Goal: Task Accomplishment & Management: Manage account settings

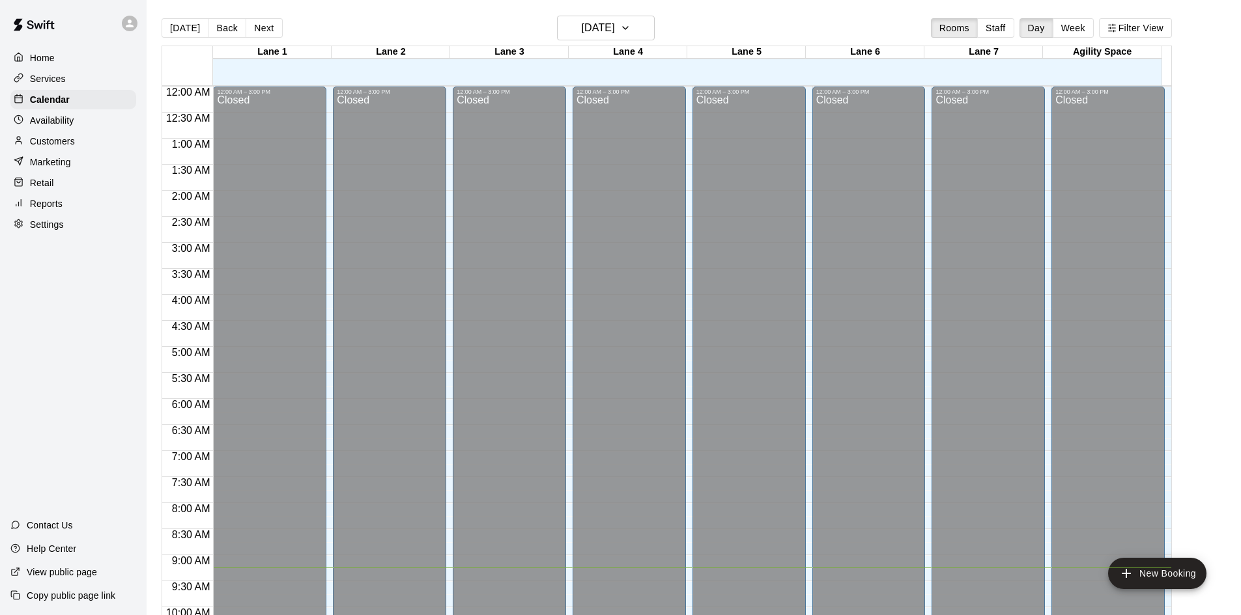
scroll to position [596, 0]
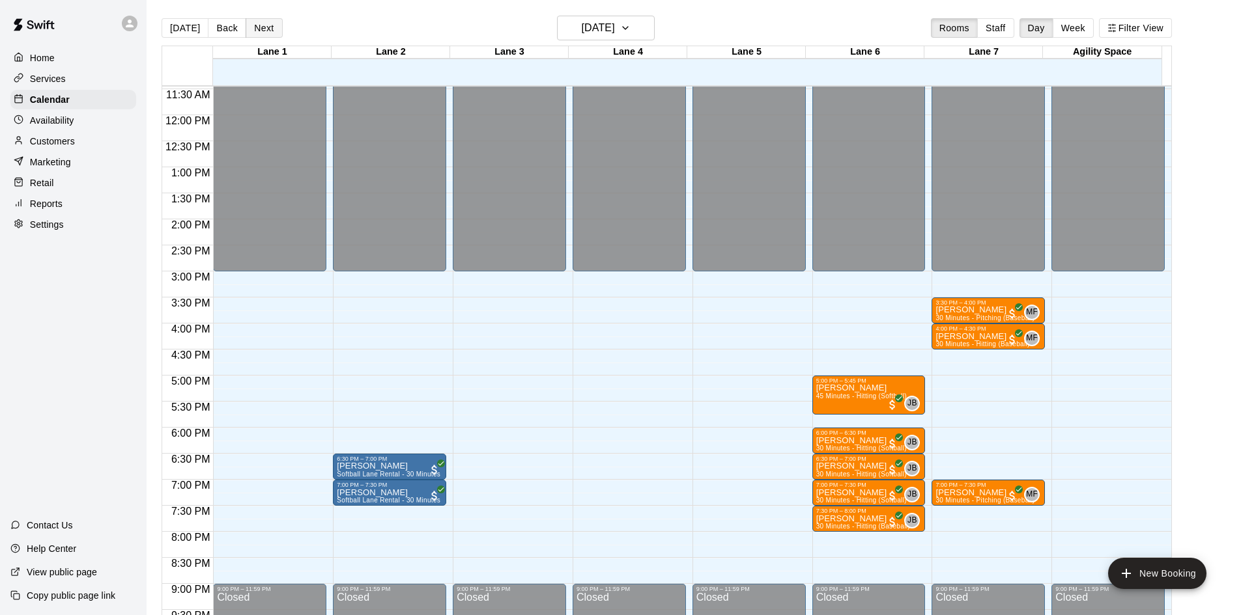
click at [273, 29] on button "Next" at bounding box center [263, 28] width 36 height 20
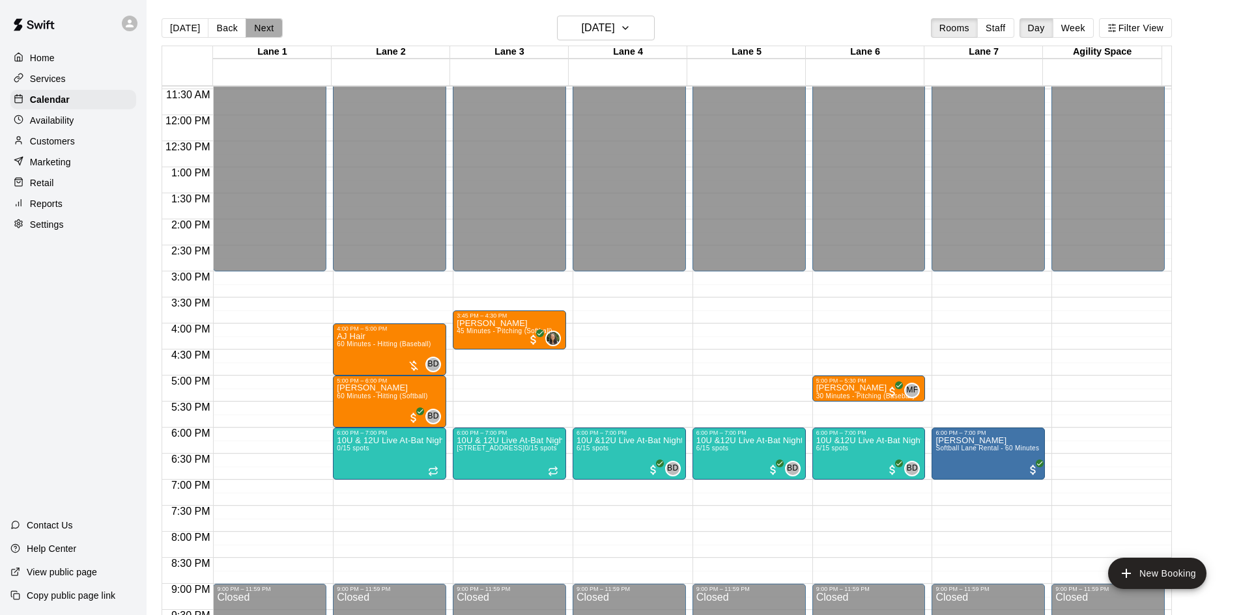
click at [275, 34] on button "Next" at bounding box center [263, 28] width 36 height 20
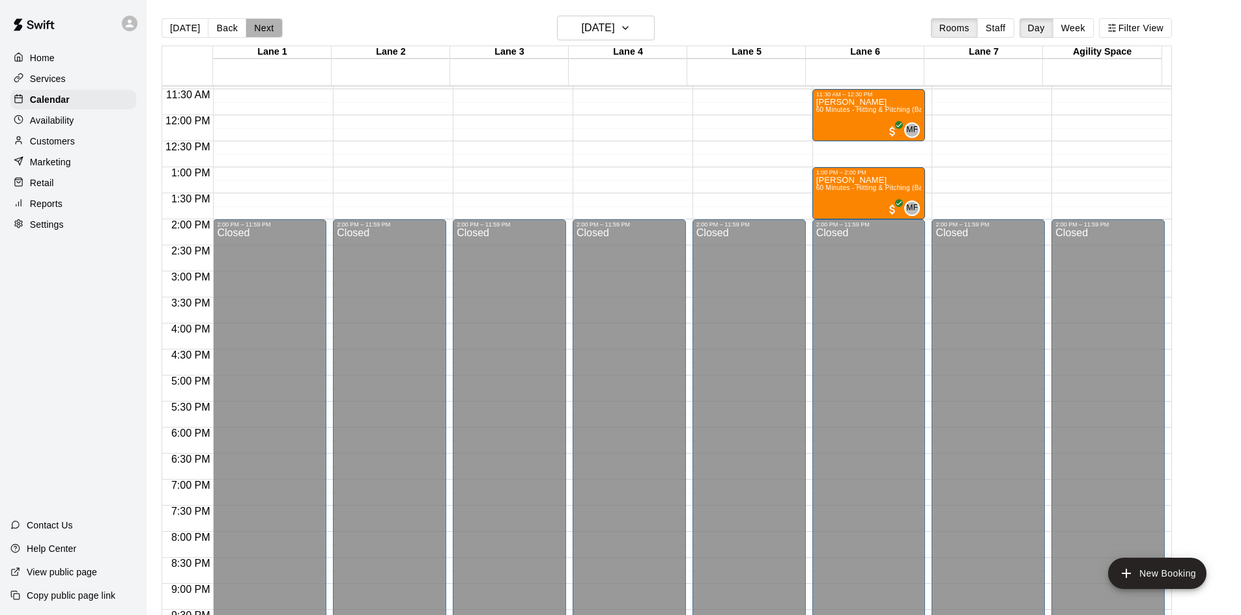
click at [277, 33] on button "Next" at bounding box center [263, 28] width 36 height 20
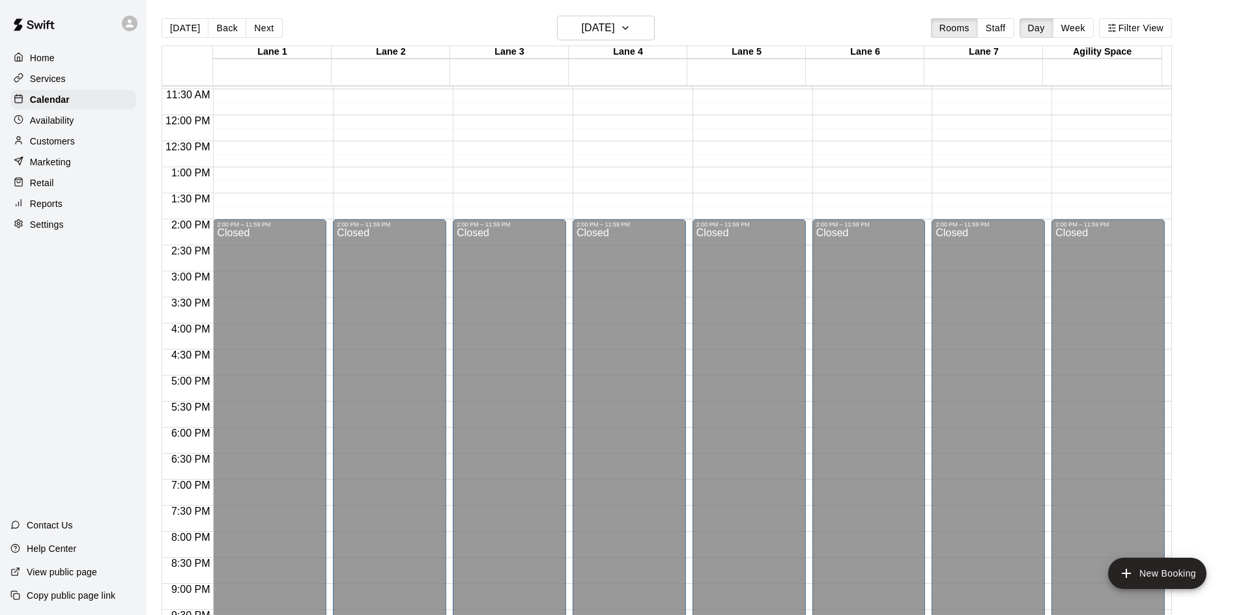
click at [279, 33] on div "[DATE] Back [DATE][DATE] Rooms Staff Day Week Filter View" at bounding box center [666, 31] width 1010 height 30
click at [269, 31] on button "Next" at bounding box center [263, 28] width 36 height 20
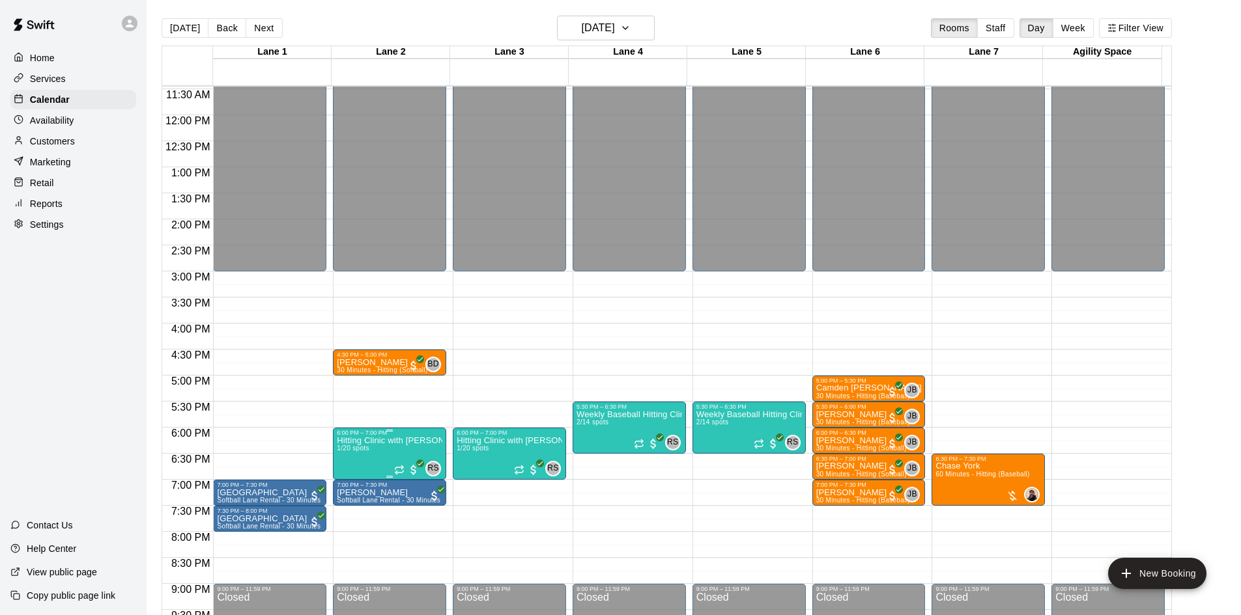
click at [395, 441] on p "Hitting Clinic with [PERSON_NAME] and [PERSON_NAME]!! [DEMOGRAPHIC_DATA]" at bounding box center [389, 441] width 105 height 0
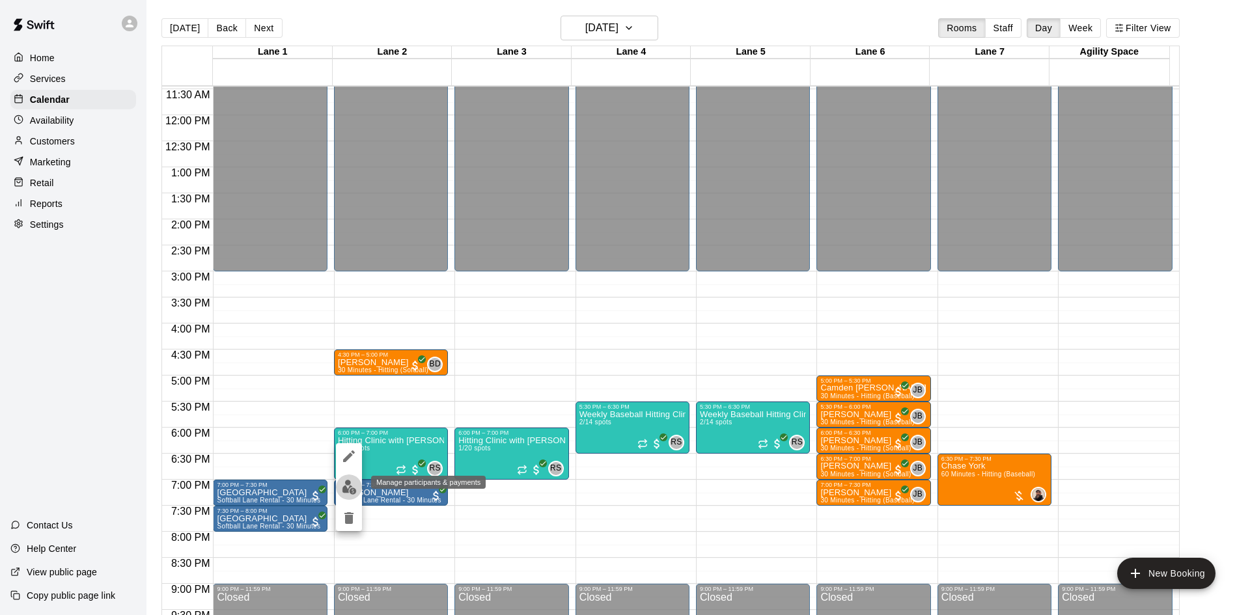
click at [349, 483] on img "edit" at bounding box center [349, 487] width 15 height 15
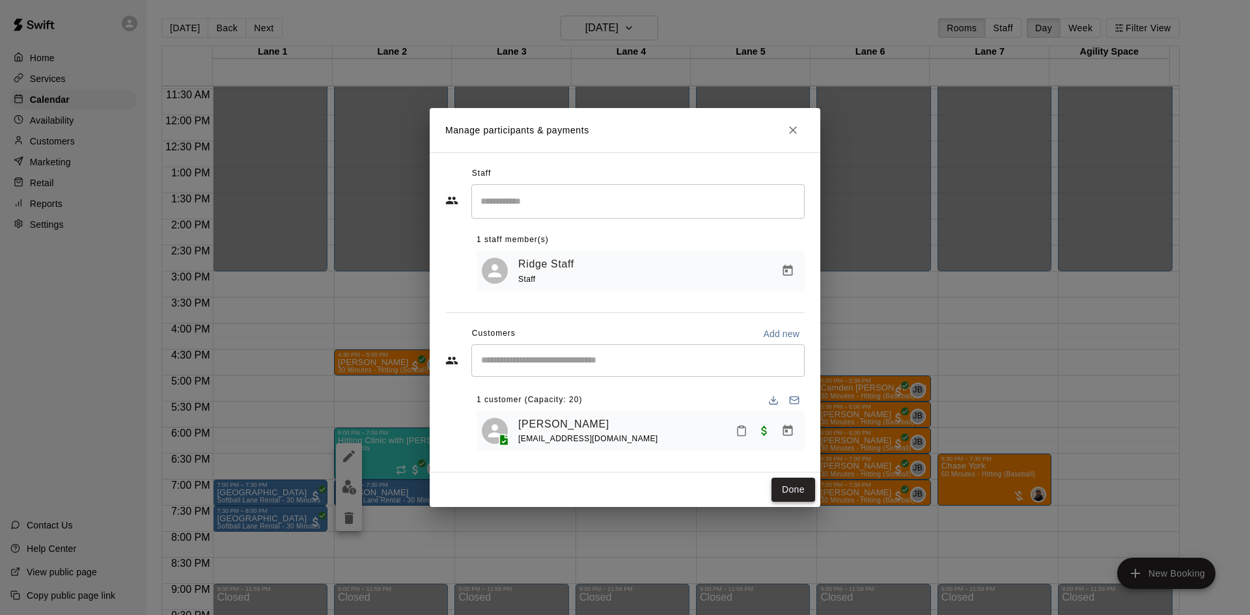
click at [798, 496] on button "Done" at bounding box center [794, 490] width 44 height 24
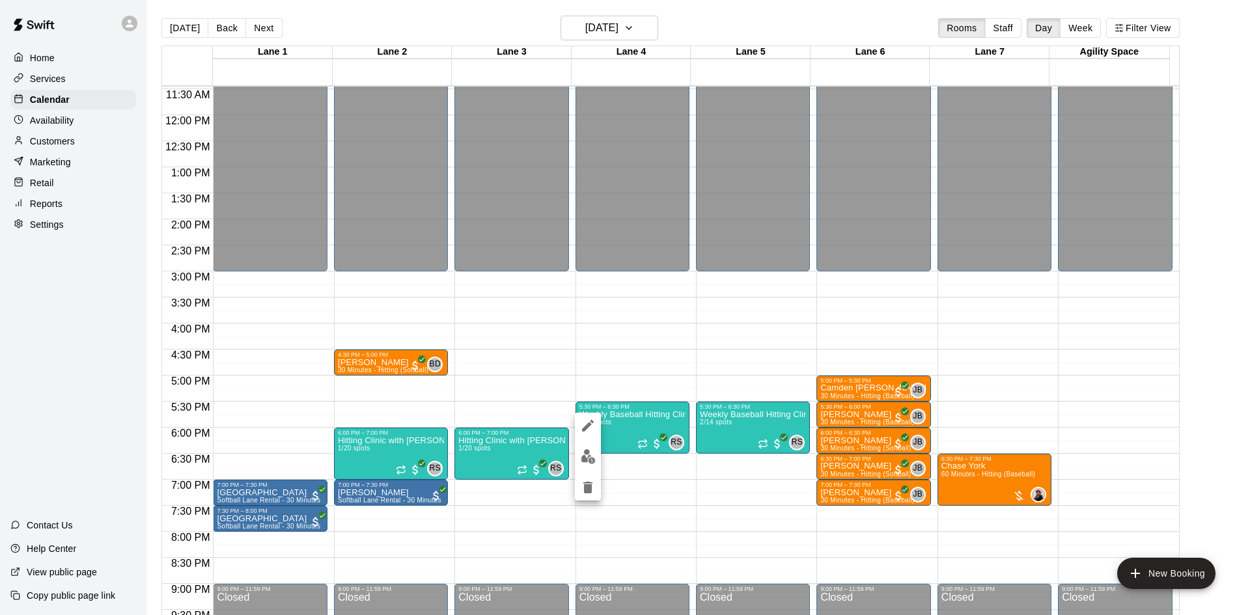
click at [647, 30] on div at bounding box center [625, 307] width 1250 height 615
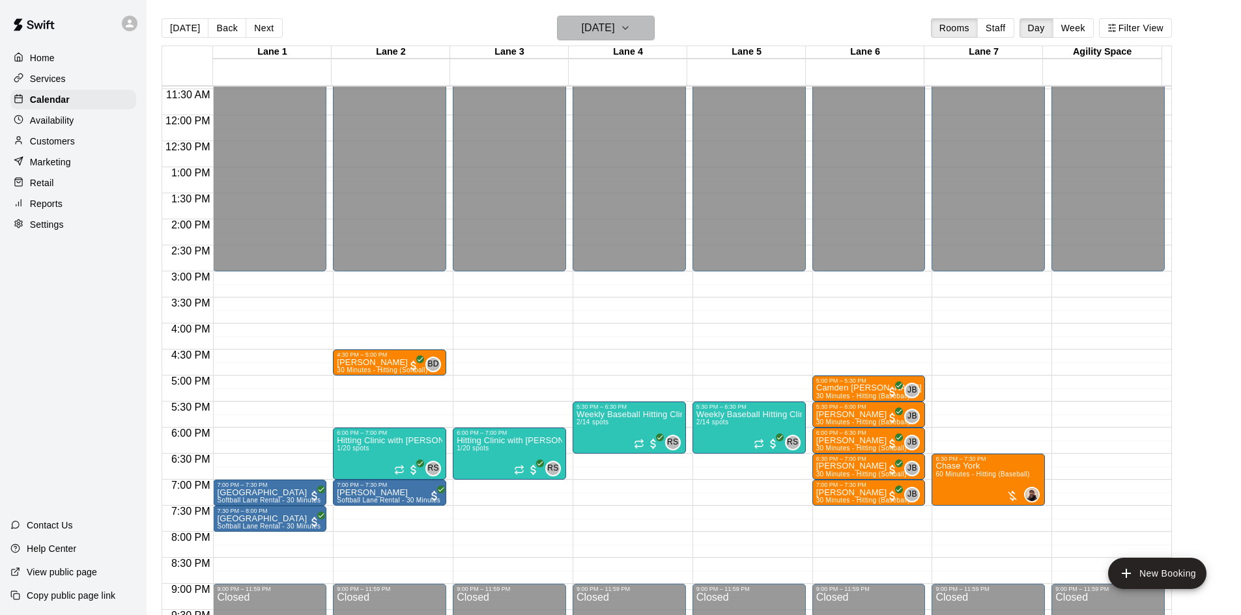
click at [643, 16] on button "[DATE]" at bounding box center [606, 28] width 98 height 25
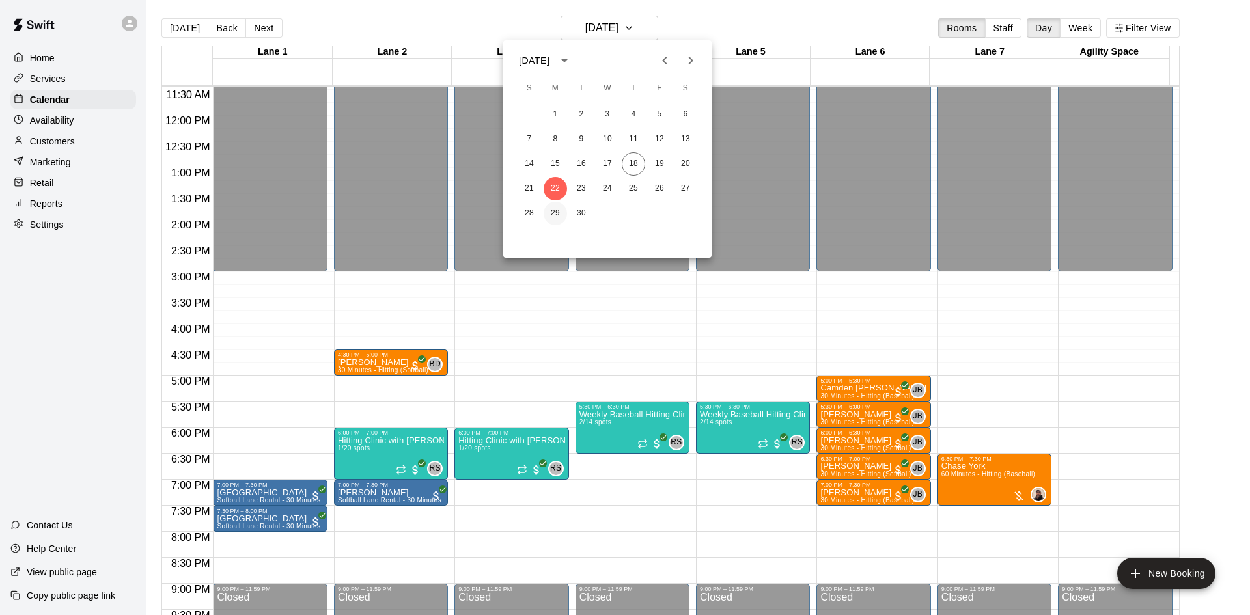
click at [550, 214] on button "29" at bounding box center [555, 213] width 23 height 23
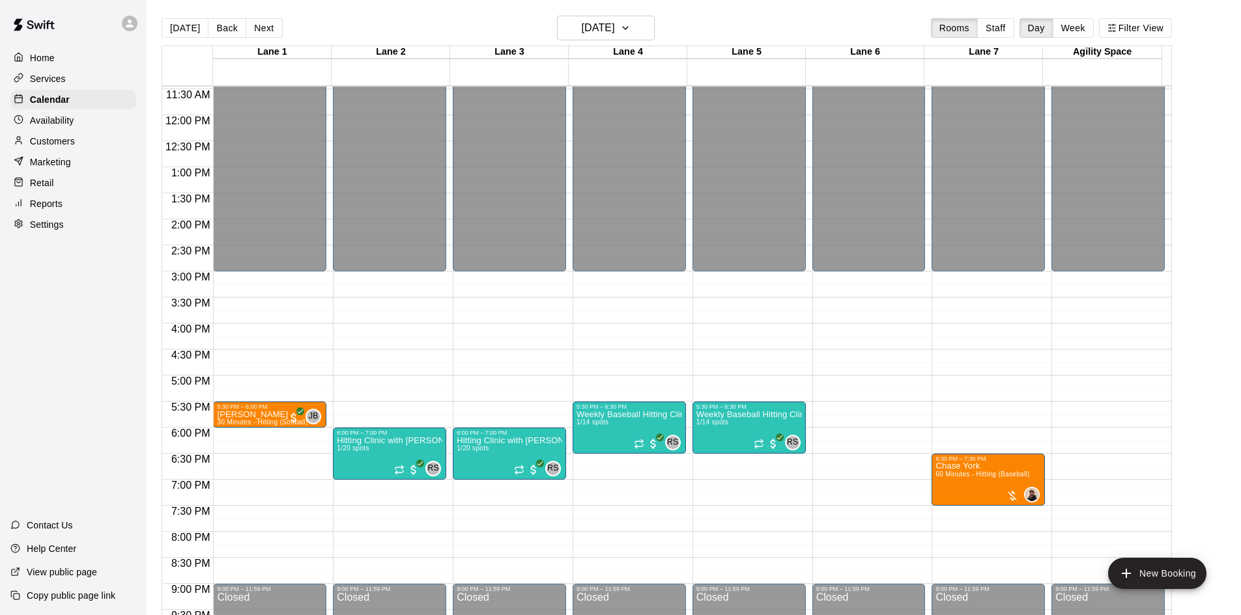
click at [38, 121] on p "Availability" at bounding box center [52, 120] width 44 height 13
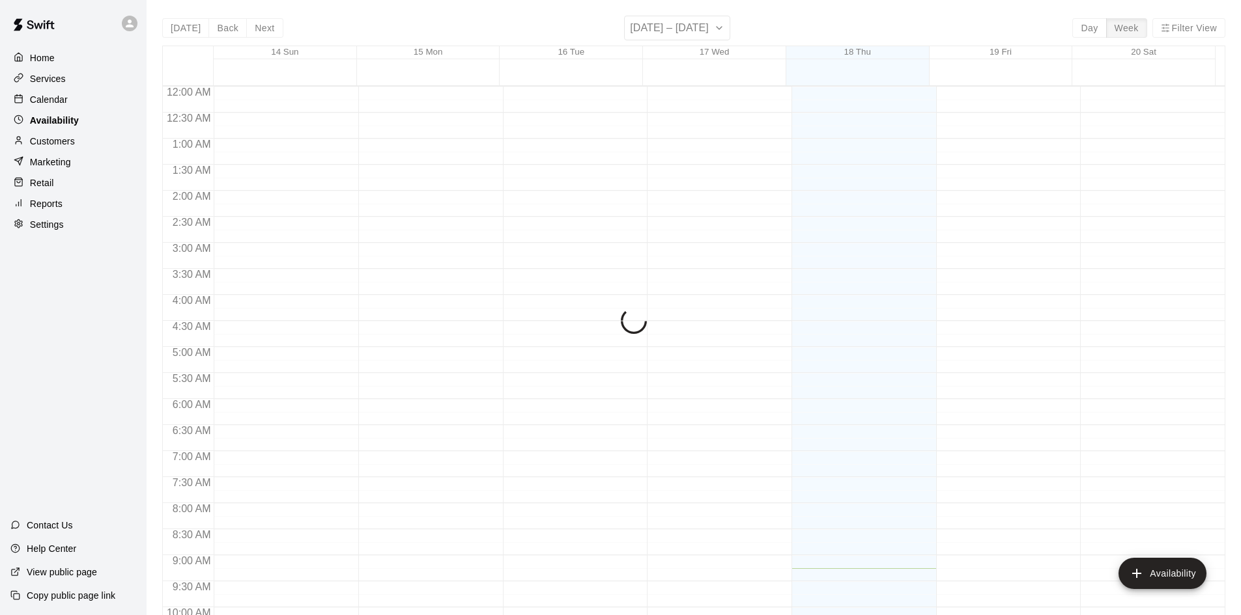
scroll to position [483, 0]
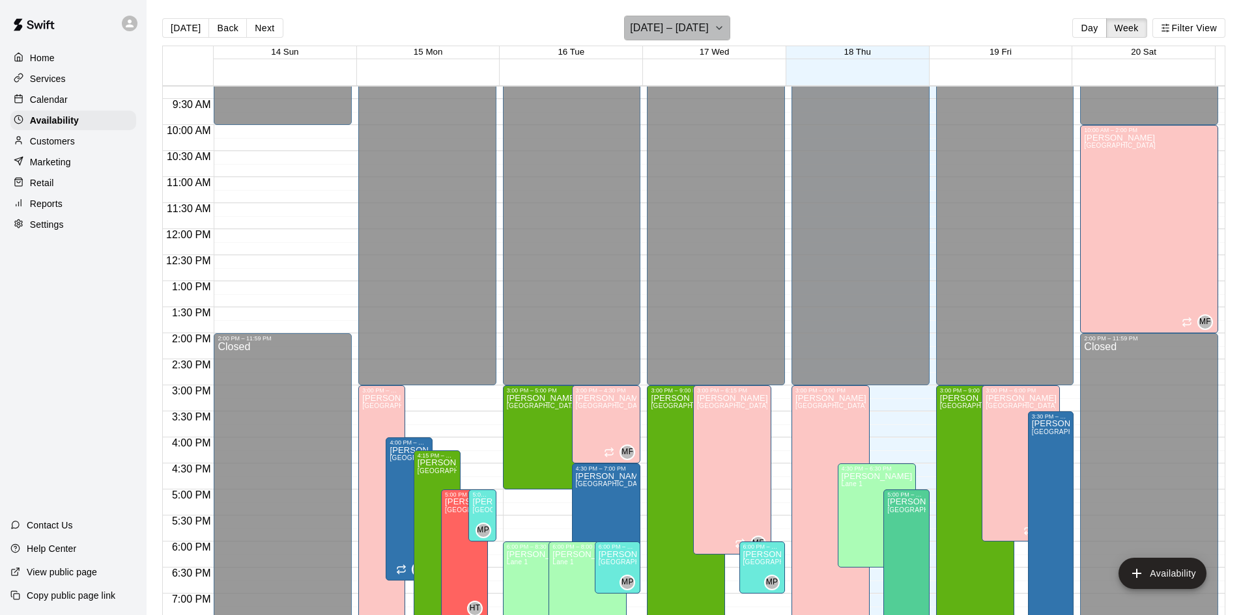
click at [718, 29] on icon "button" at bounding box center [719, 28] width 10 height 16
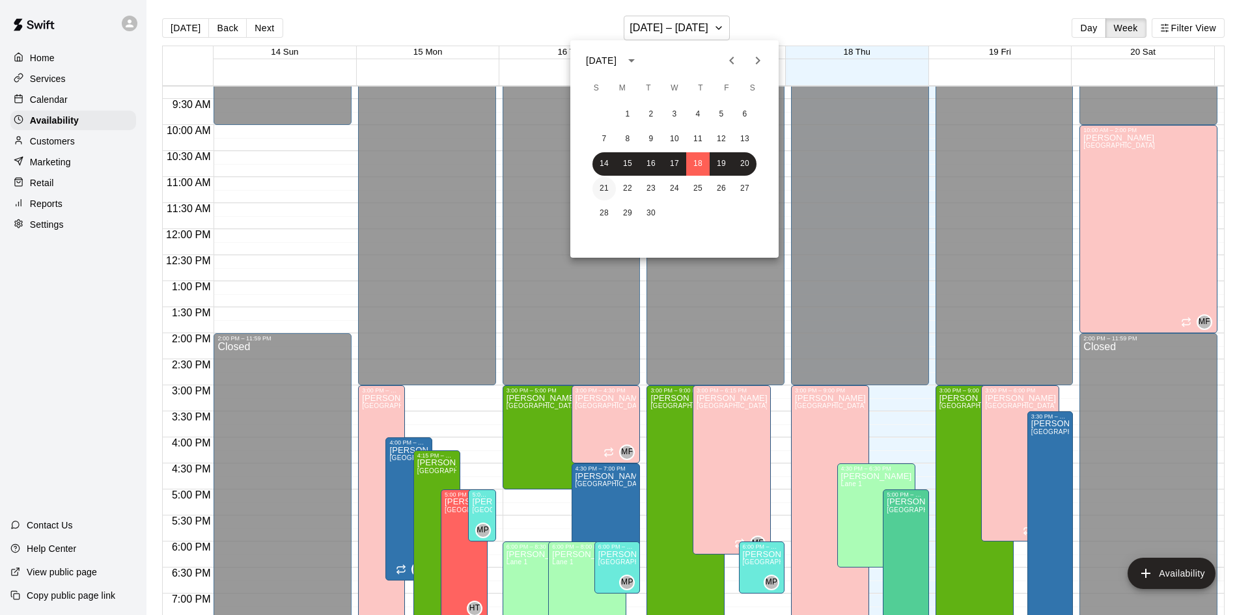
click at [602, 188] on button "21" at bounding box center [604, 188] width 23 height 23
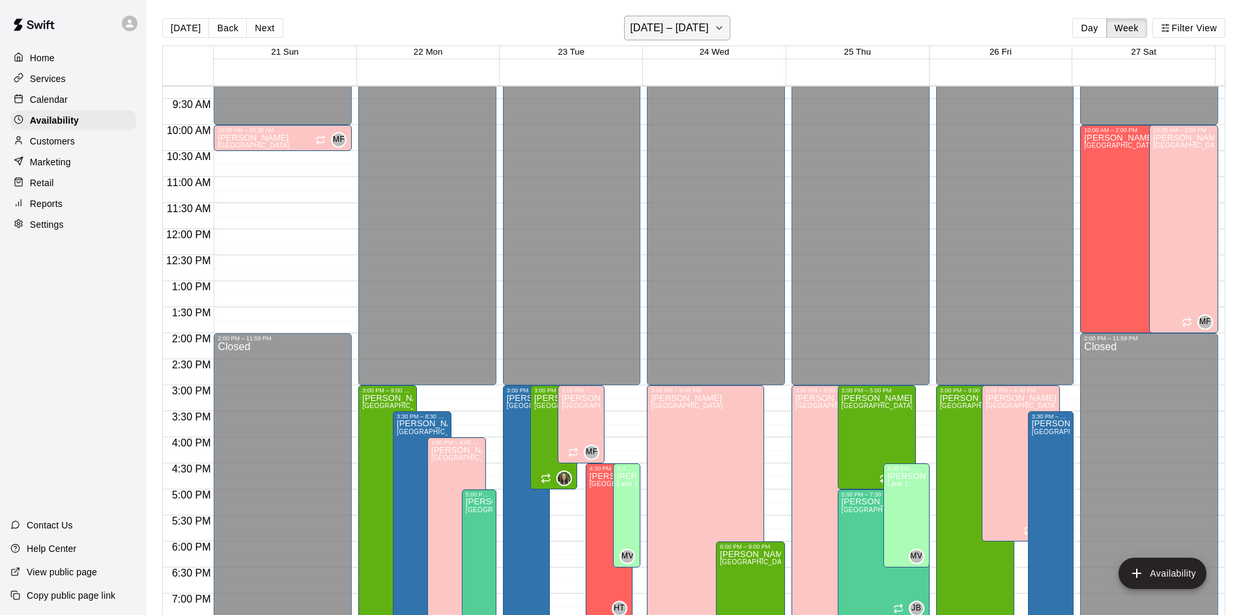
click at [722, 30] on icon "button" at bounding box center [719, 28] width 10 height 16
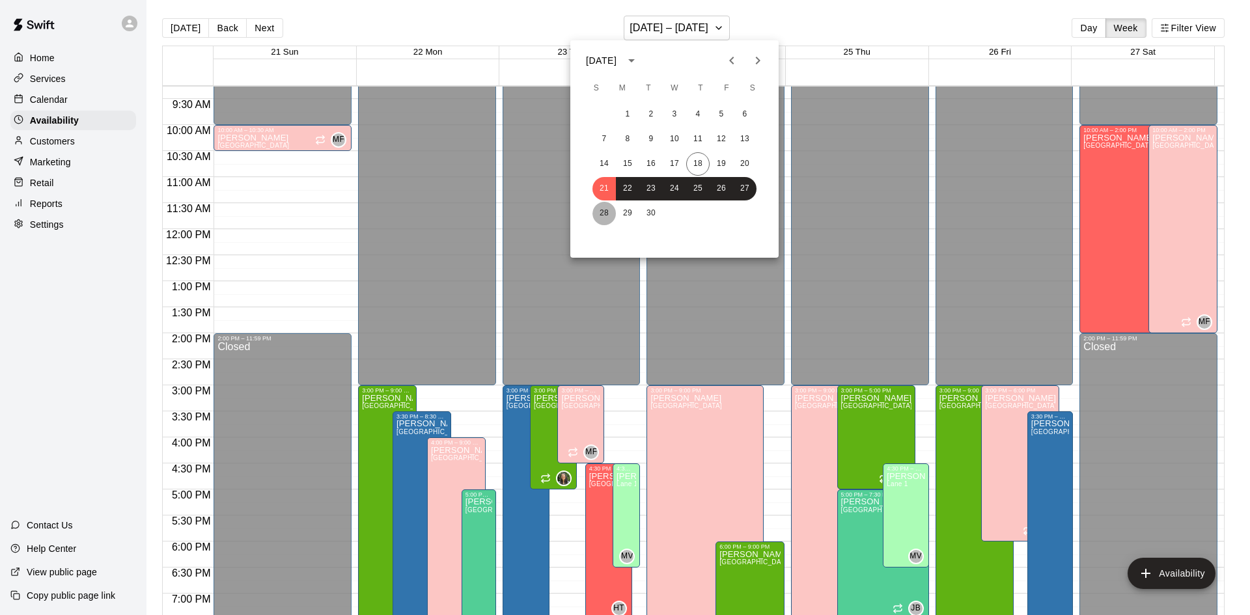
click at [603, 216] on button "28" at bounding box center [604, 213] width 23 height 23
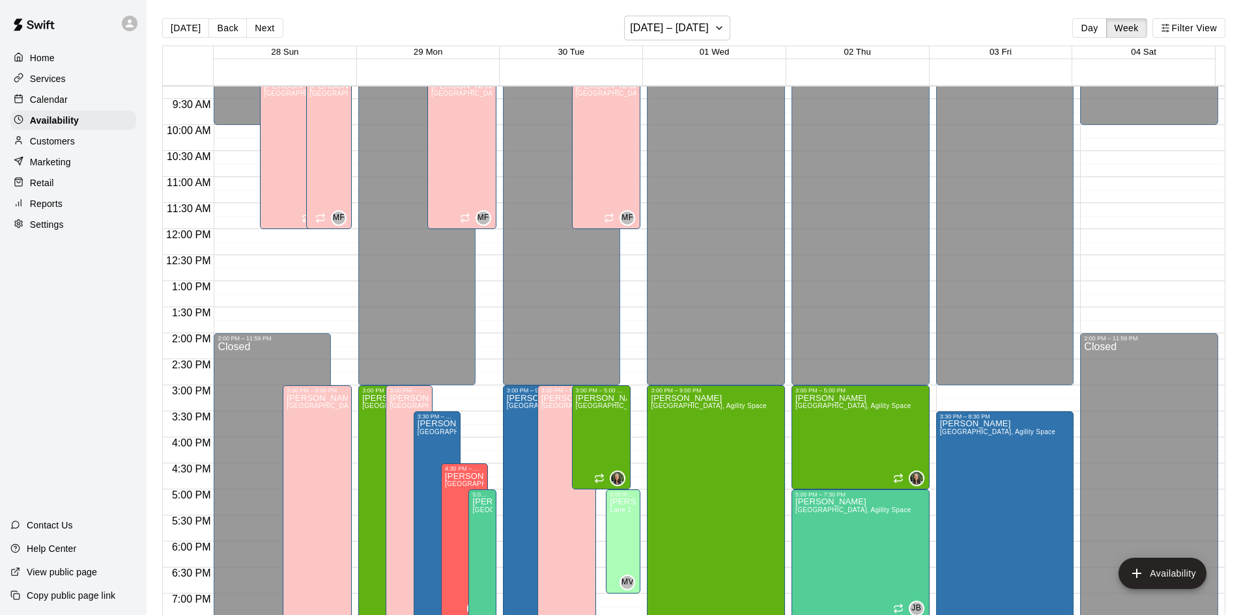
click at [71, 98] on div "Calendar" at bounding box center [73, 100] width 126 height 20
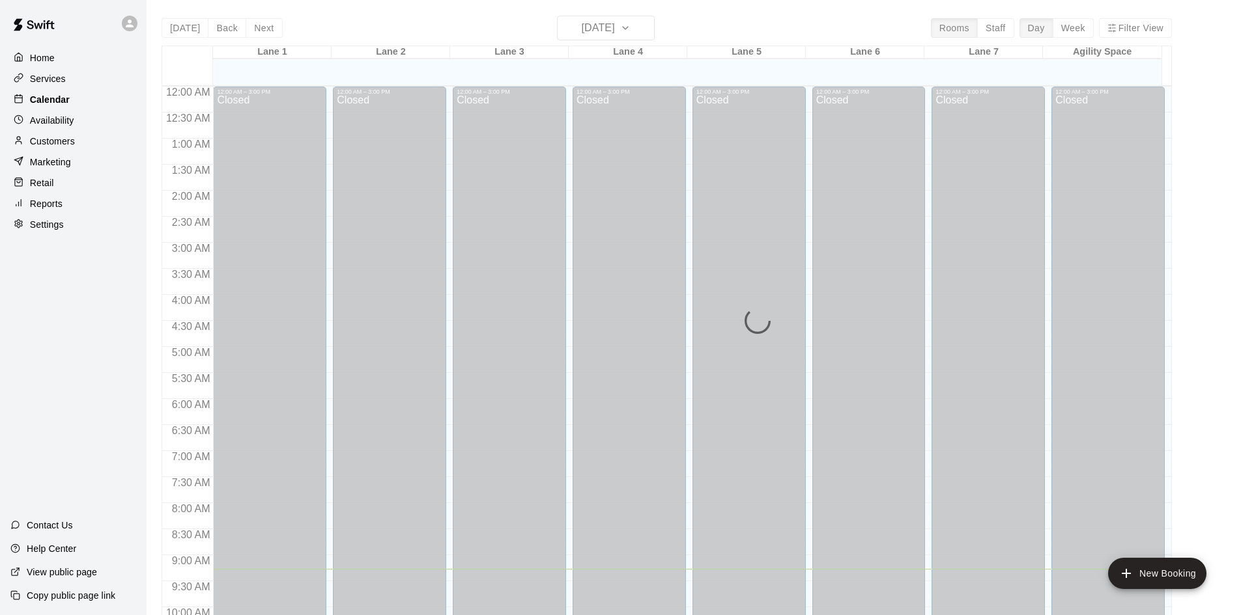
scroll to position [483, 0]
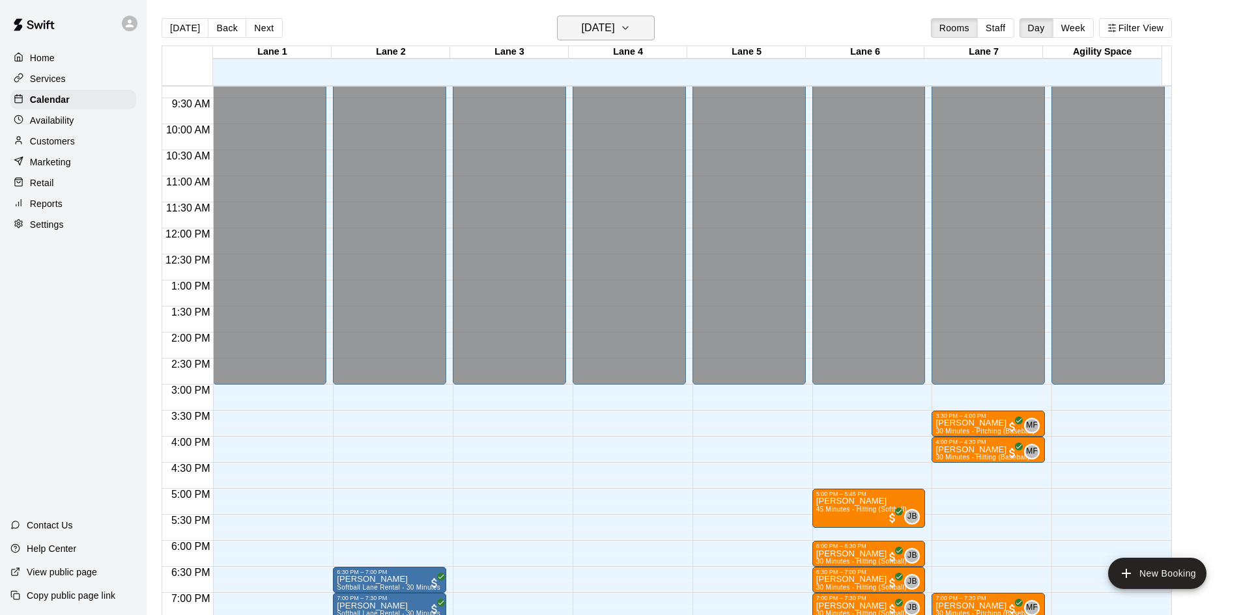
click at [630, 29] on icon "button" at bounding box center [625, 28] width 10 height 16
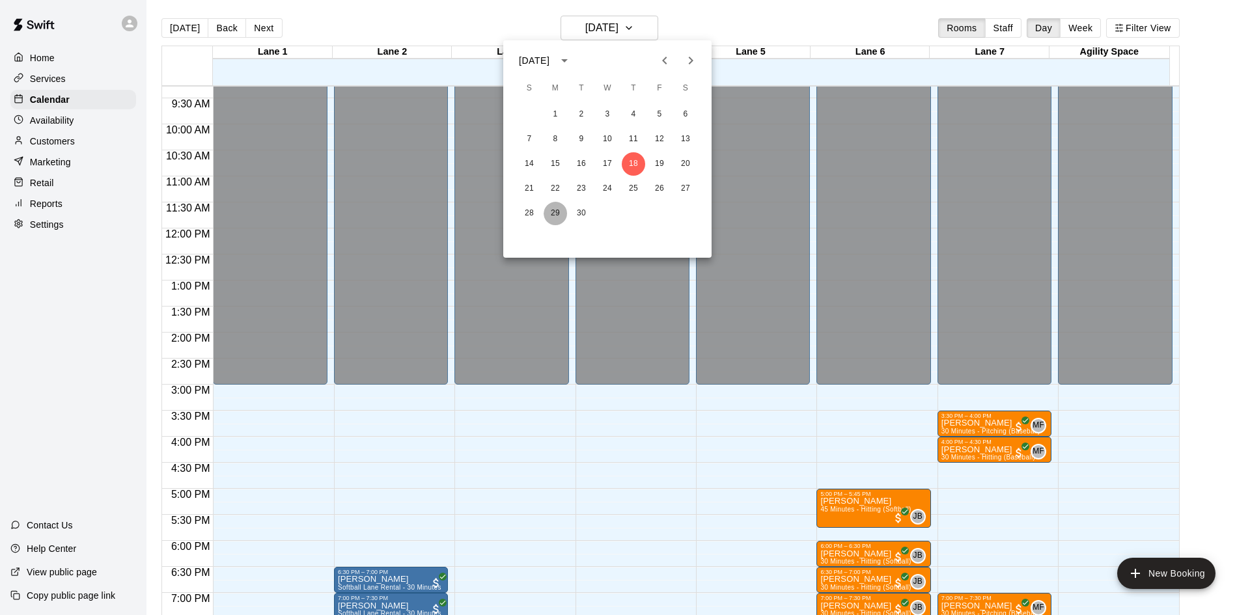
click at [556, 212] on button "29" at bounding box center [555, 213] width 23 height 23
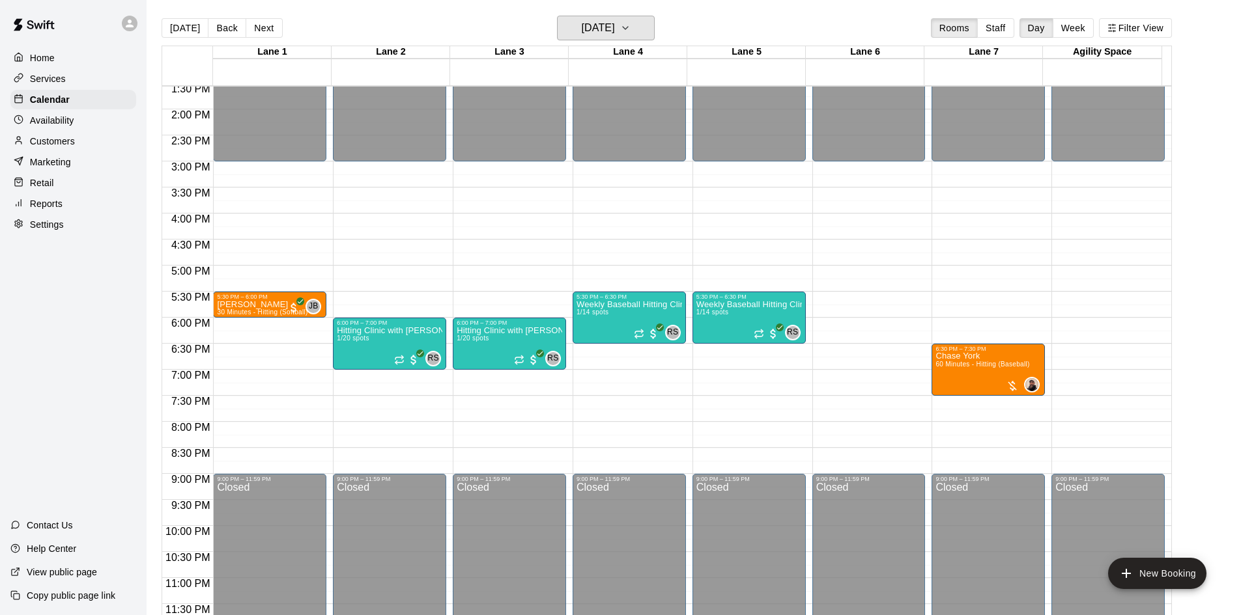
scroll to position [708, 0]
click at [1123, 574] on icon "add" at bounding box center [1125, 573] width 9 height 9
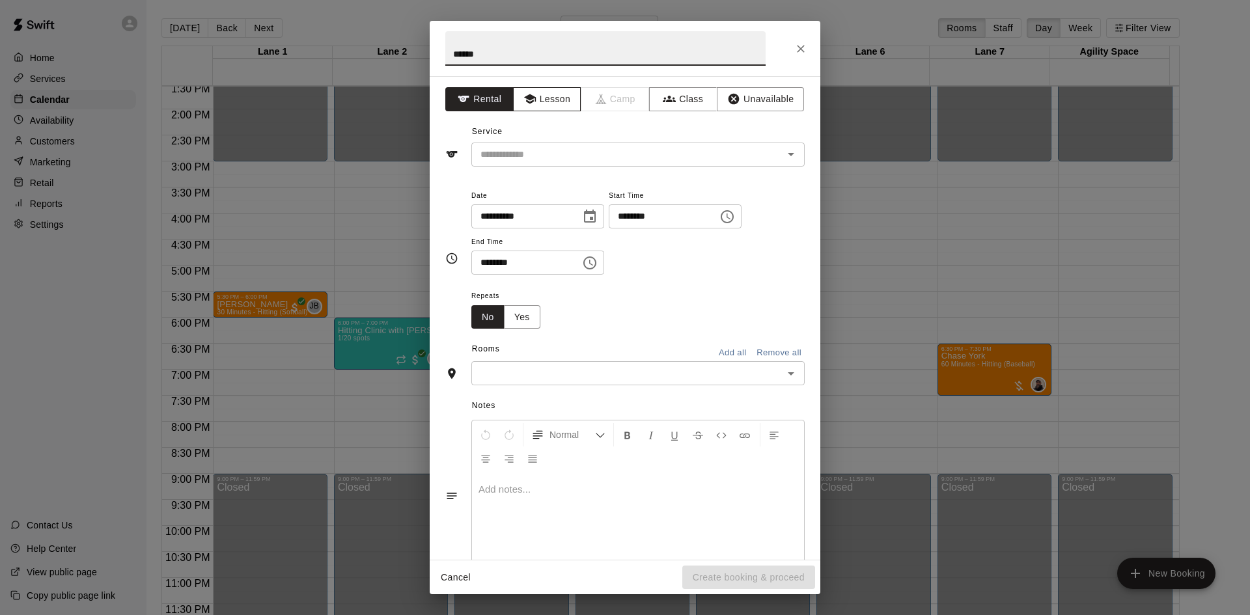
type input "******"
click at [540, 101] on button "Lesson" at bounding box center [547, 99] width 68 height 24
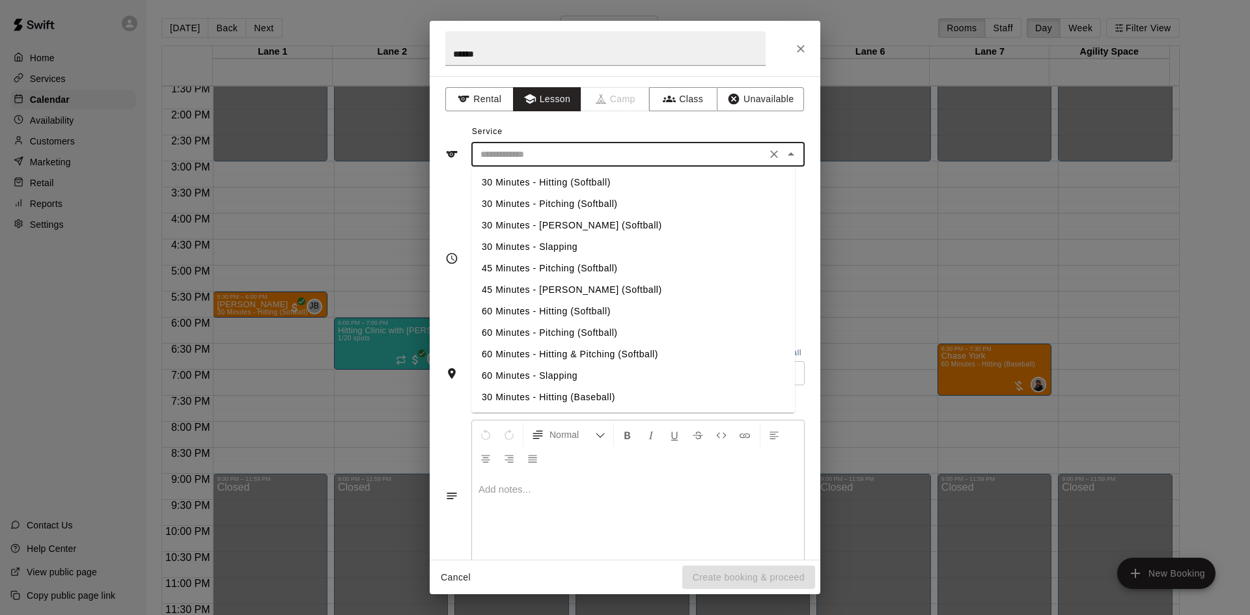
click at [549, 155] on input "text" at bounding box center [618, 155] width 287 height 16
click at [531, 315] on li "60 Minutes - Hitting (Softball)" at bounding box center [633, 311] width 324 height 21
type input "**********"
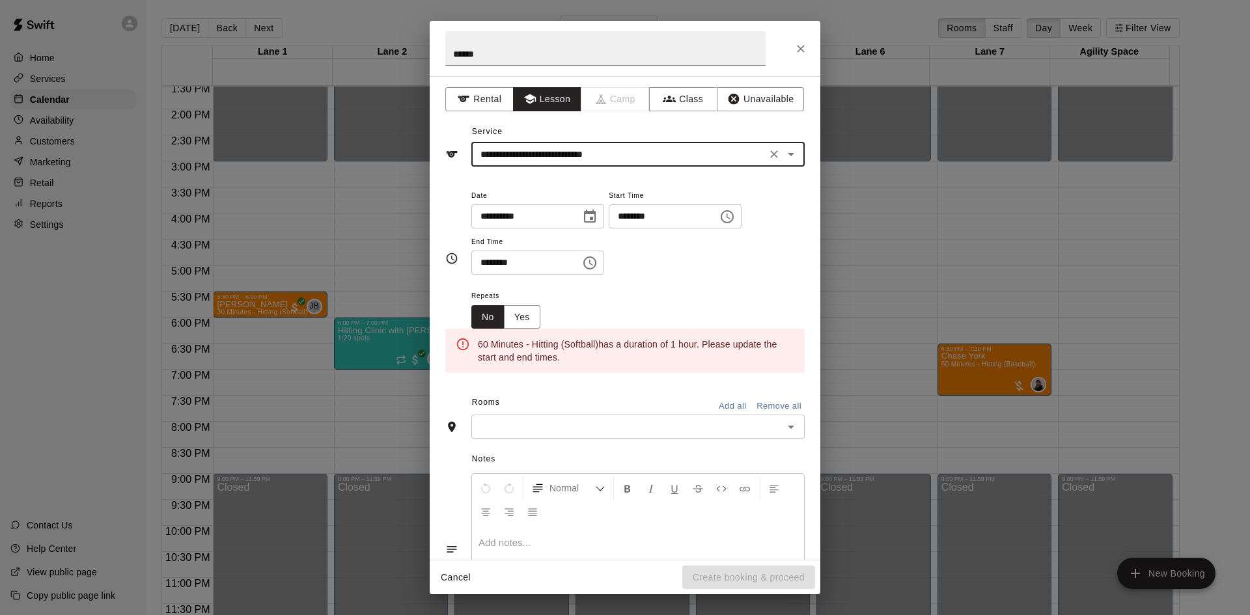
click at [709, 217] on input "********" at bounding box center [659, 216] width 100 height 24
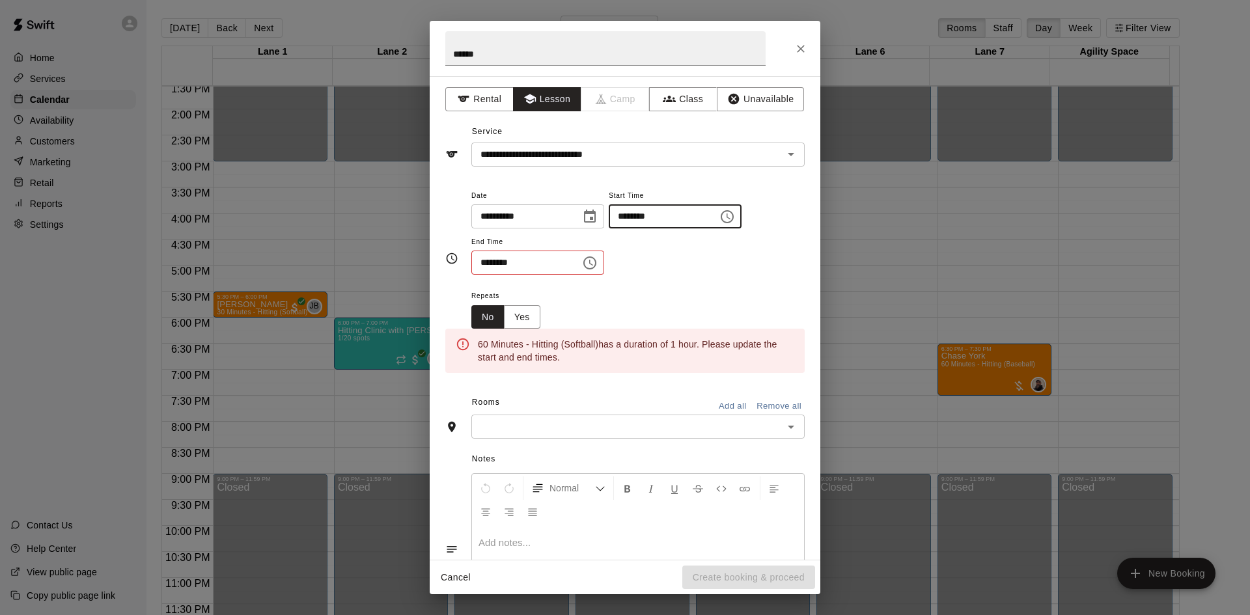
type input "********"
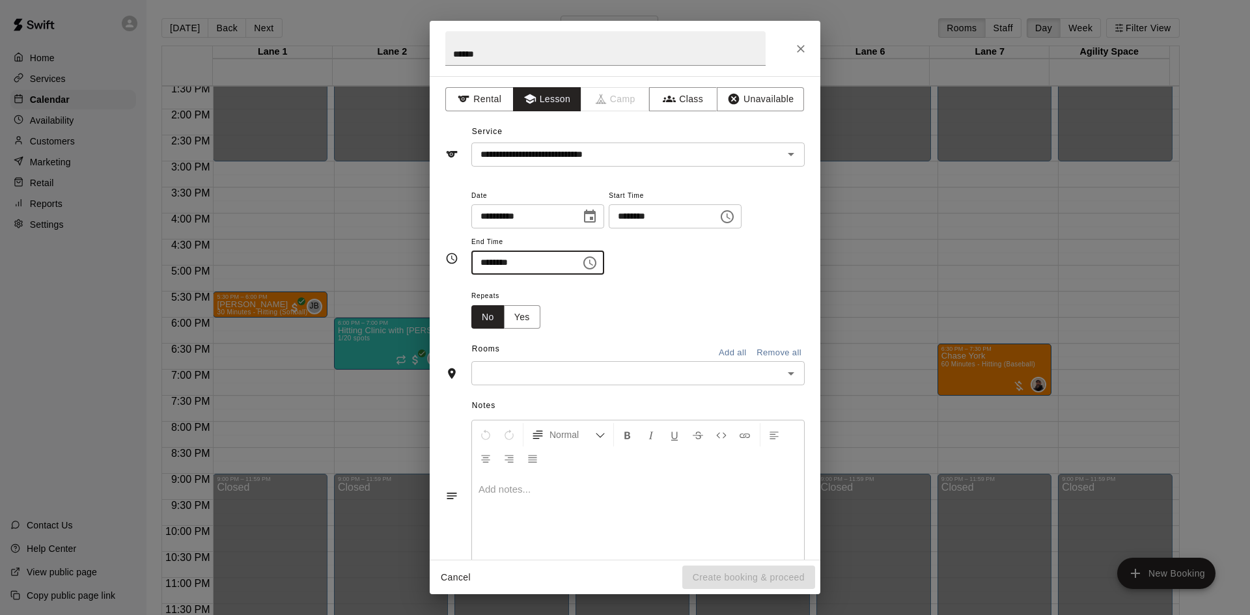
type input "********"
click at [631, 380] on input "text" at bounding box center [627, 373] width 304 height 16
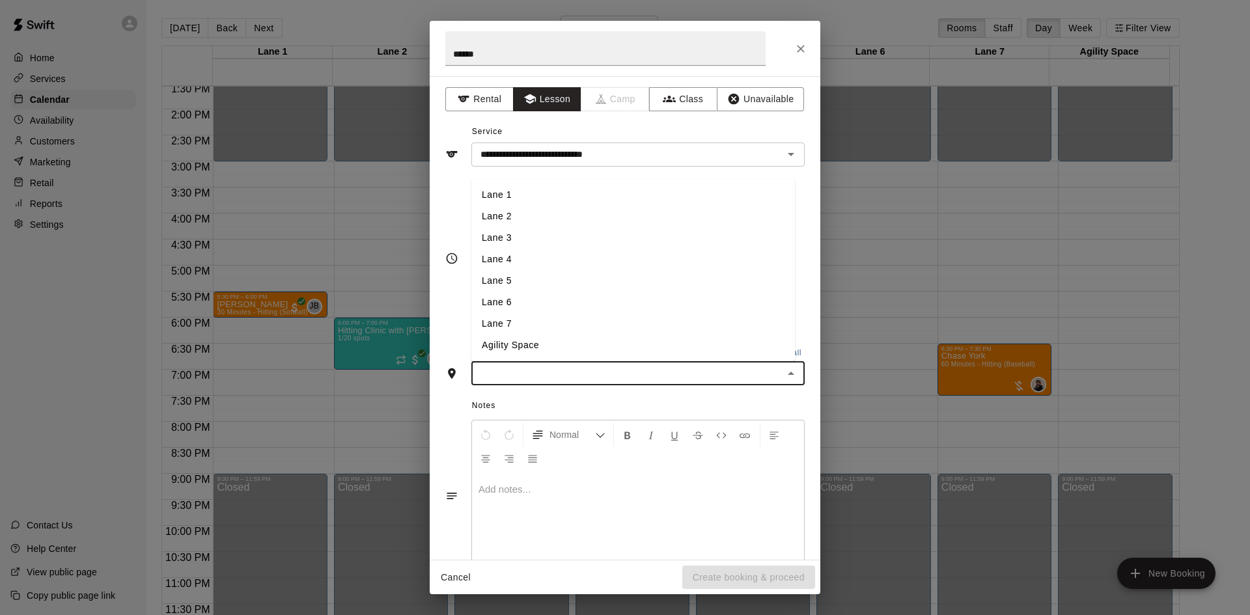
click at [559, 265] on li "Lane 4" at bounding box center [633, 259] width 324 height 21
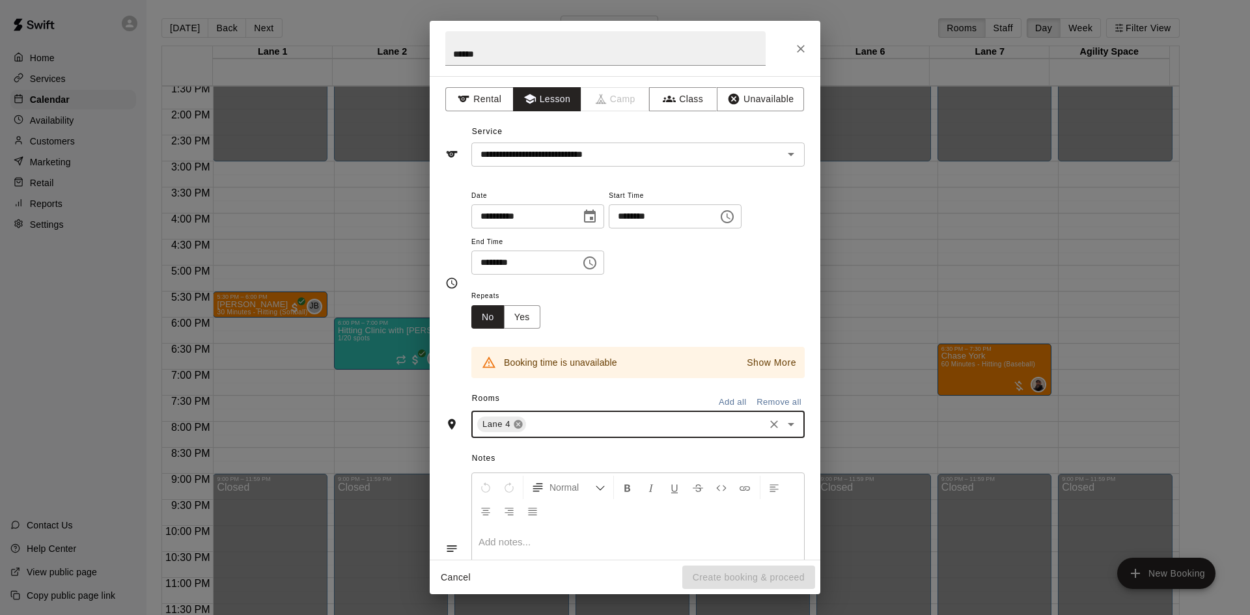
click at [519, 422] on icon at bounding box center [518, 425] width 8 height 8
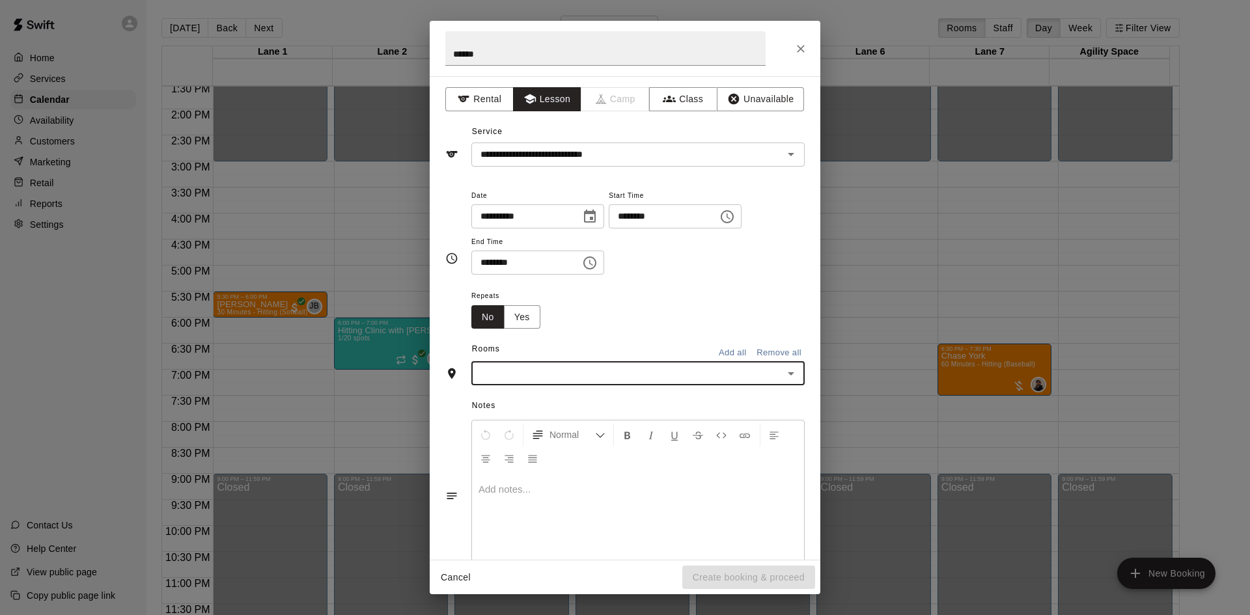
click at [522, 371] on input "text" at bounding box center [627, 373] width 304 height 16
click at [519, 238] on li "Lane 3" at bounding box center [633, 237] width 324 height 21
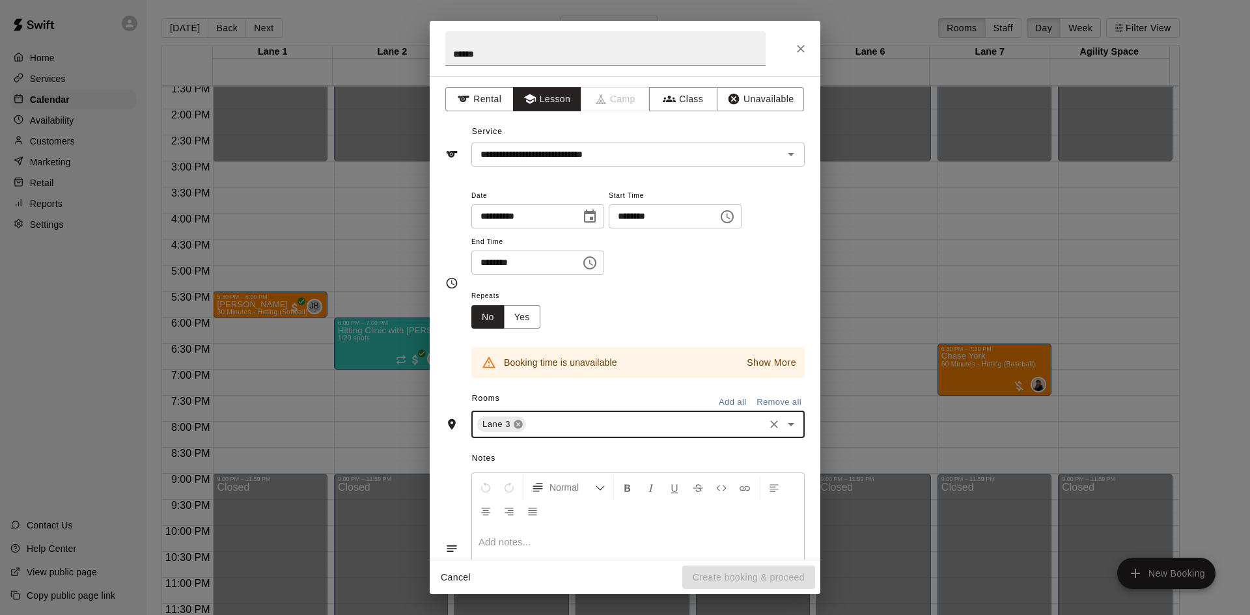
click at [524, 425] on icon at bounding box center [518, 424] width 10 height 10
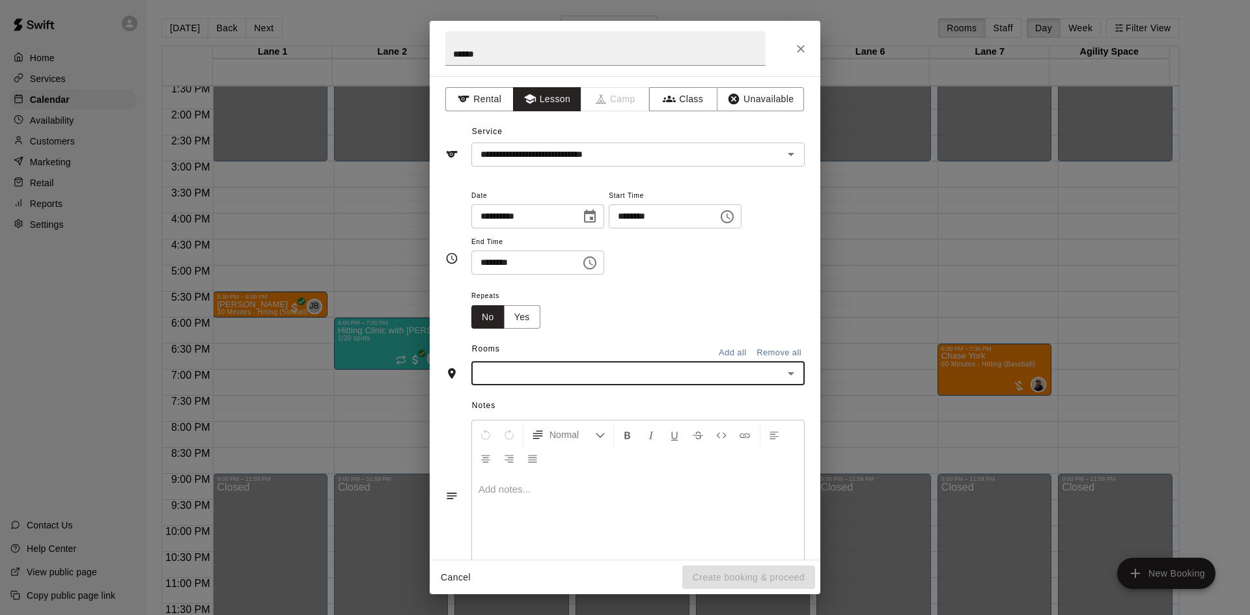
click at [560, 365] on input "text" at bounding box center [627, 373] width 304 height 16
click at [527, 285] on li "Lane 5" at bounding box center [633, 280] width 324 height 21
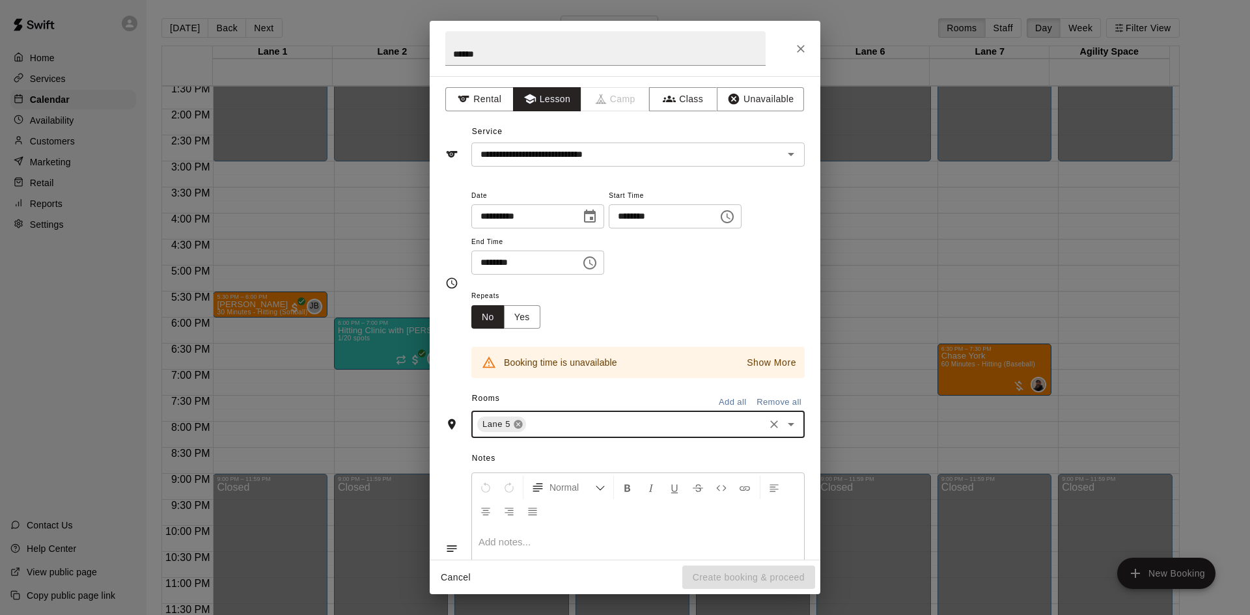
click at [516, 421] on icon at bounding box center [518, 424] width 10 height 10
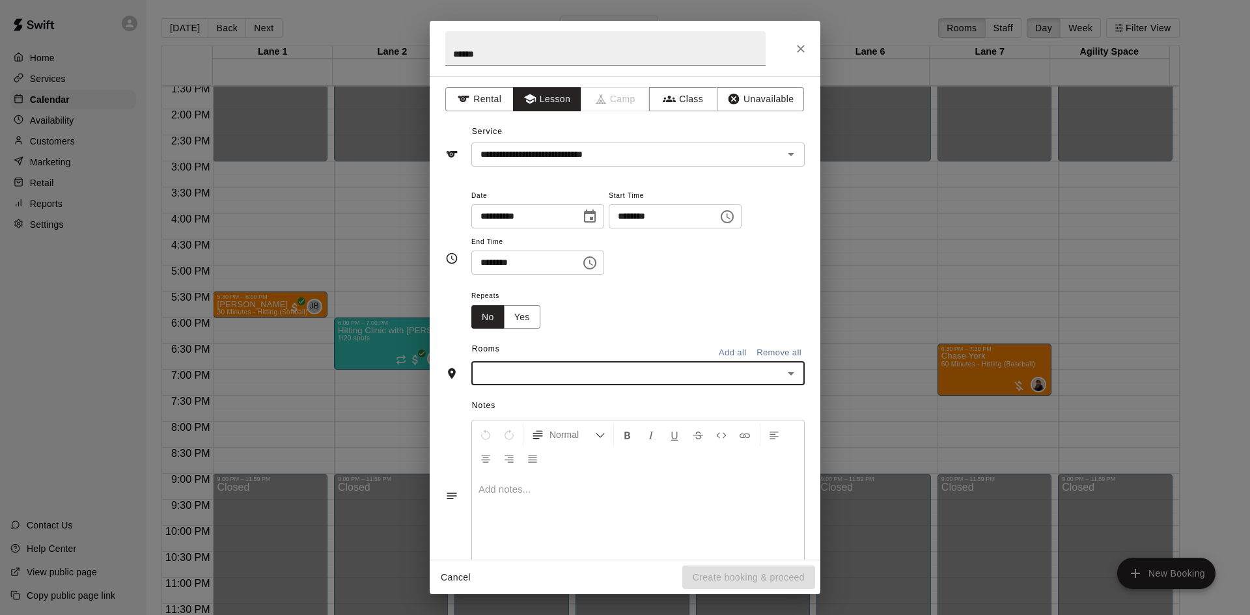
click at [530, 372] on input "text" at bounding box center [627, 373] width 304 height 16
click at [517, 222] on li "Lane 2" at bounding box center [633, 216] width 324 height 21
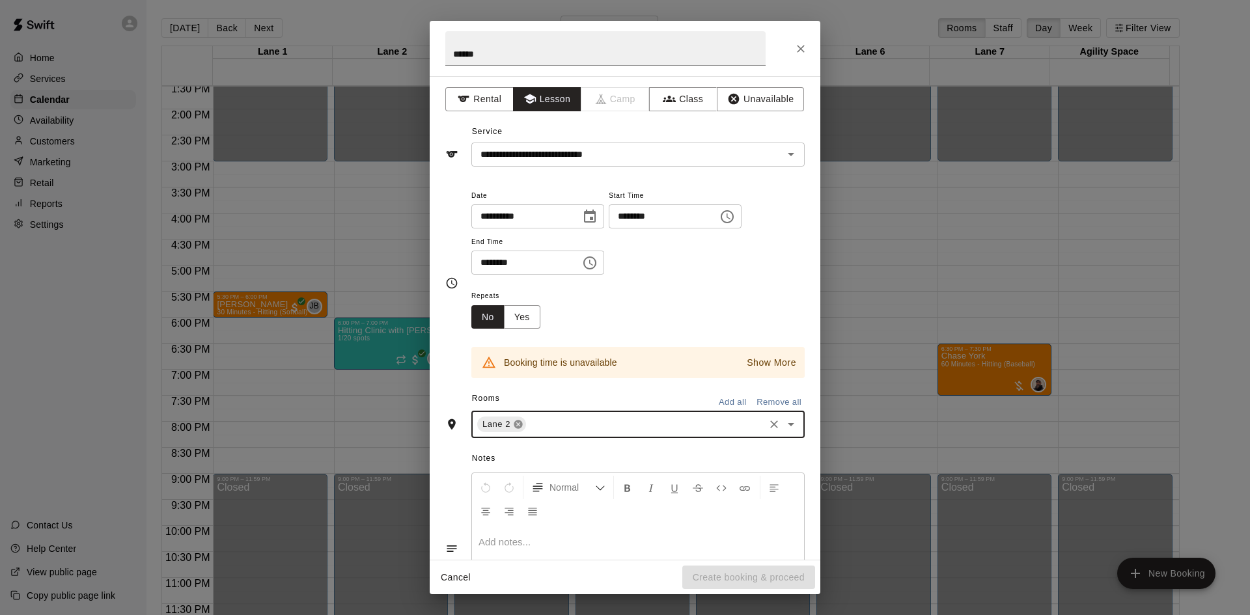
click at [518, 422] on icon at bounding box center [518, 425] width 8 height 8
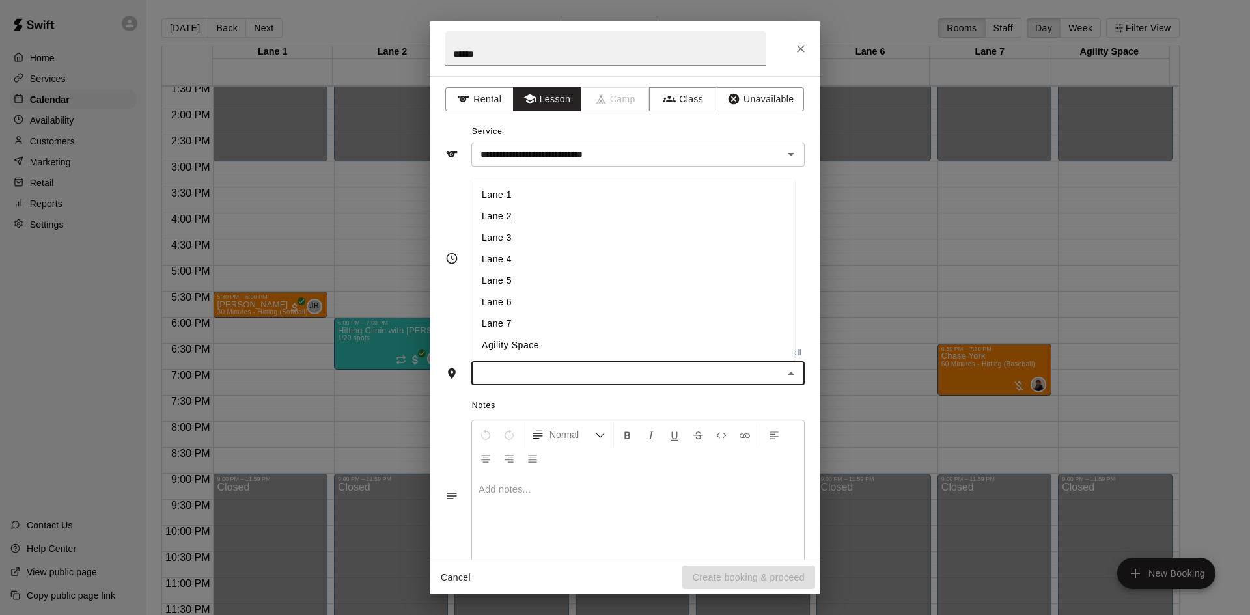
click at [509, 376] on input "text" at bounding box center [627, 373] width 304 height 16
click at [505, 196] on li "Lane 1" at bounding box center [633, 194] width 324 height 21
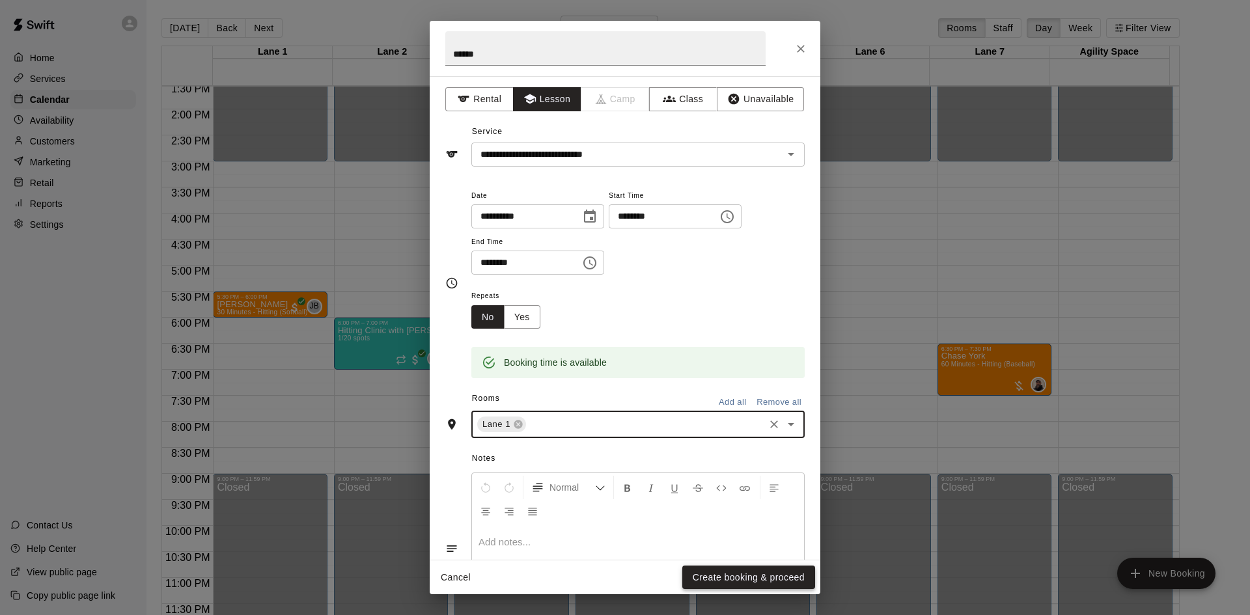
click at [733, 582] on button "Create booking & proceed" at bounding box center [748, 578] width 133 height 24
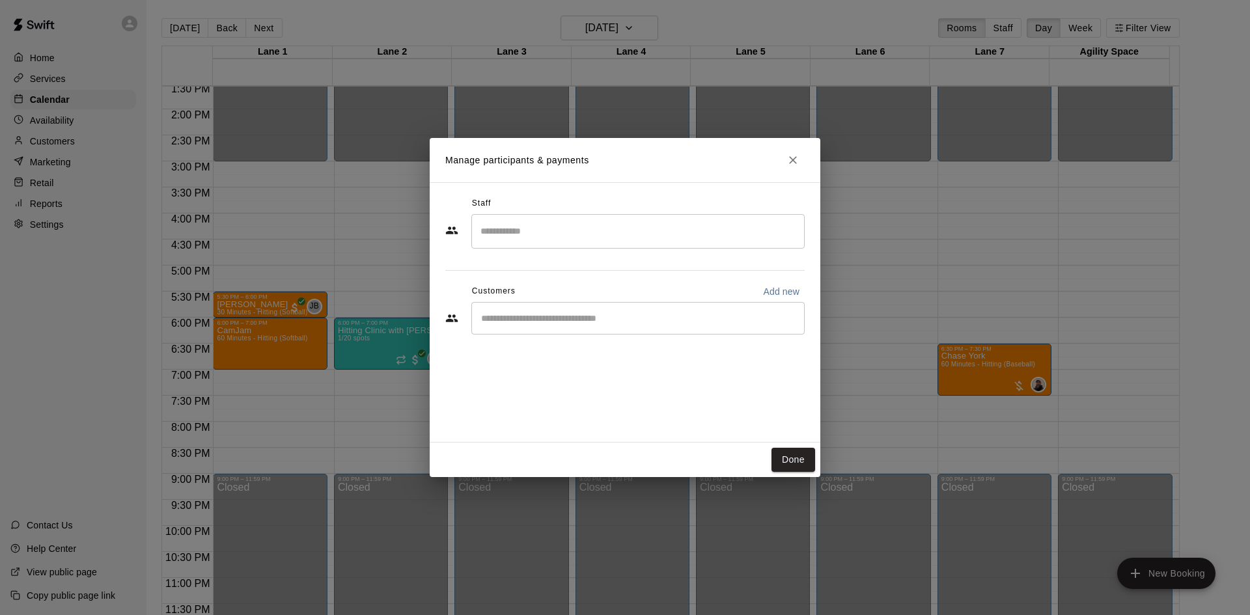
click at [598, 326] on div "​" at bounding box center [637, 318] width 333 height 33
type input "*****"
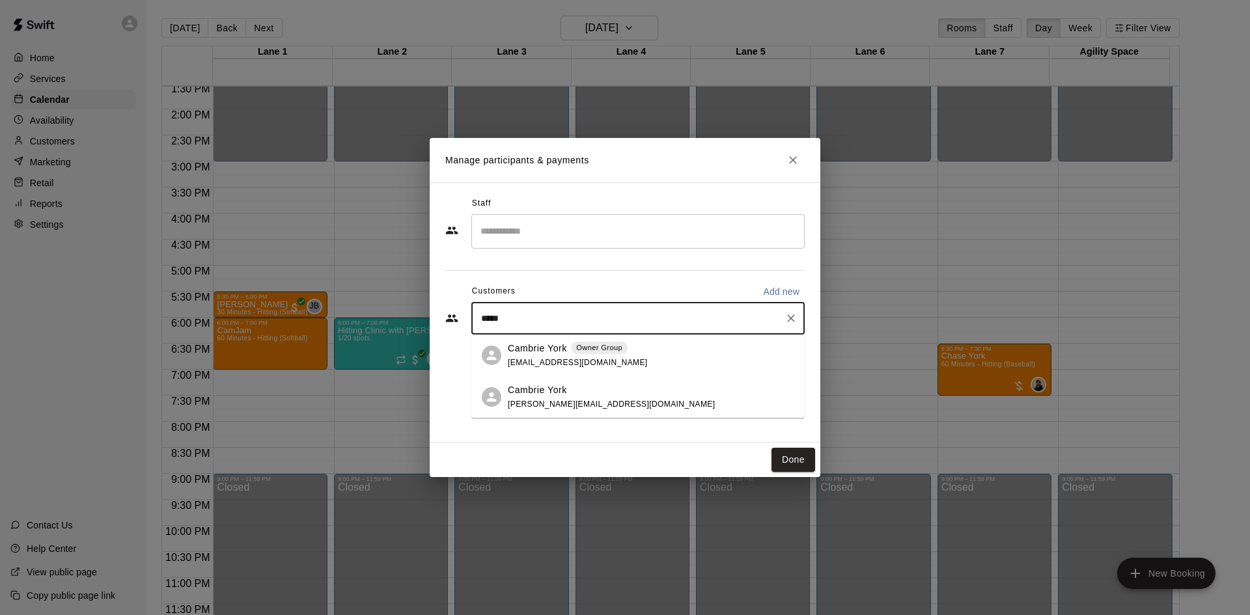
click at [574, 352] on span "Owner Group" at bounding box center [599, 348] width 57 height 11
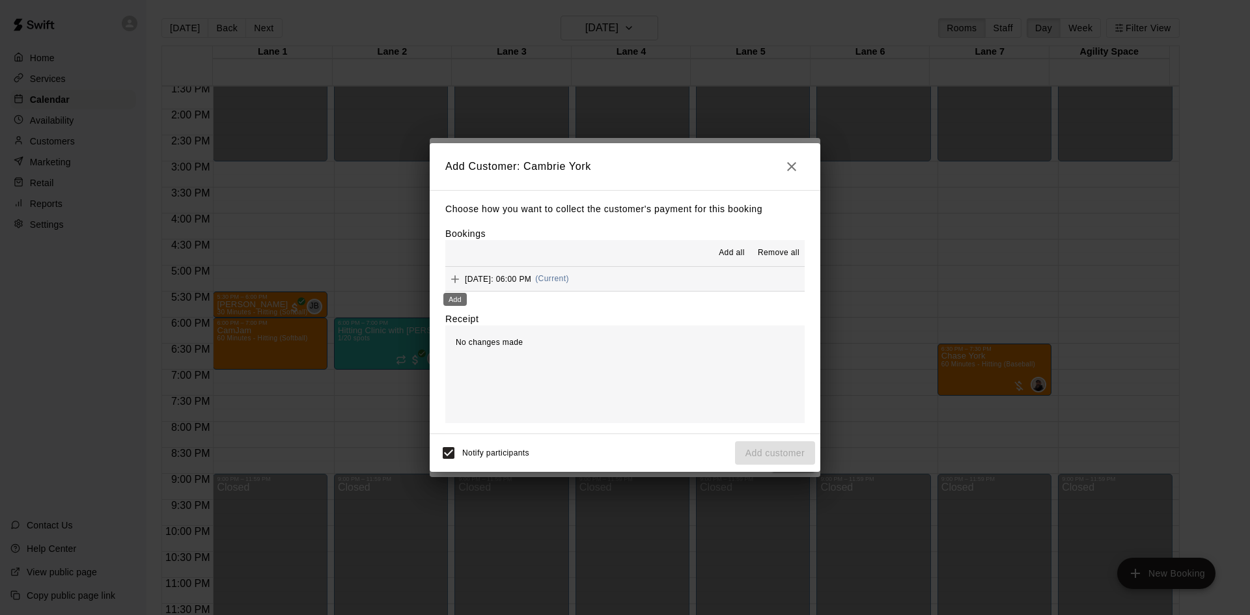
click at [455, 277] on icon "Add" at bounding box center [455, 279] width 13 height 13
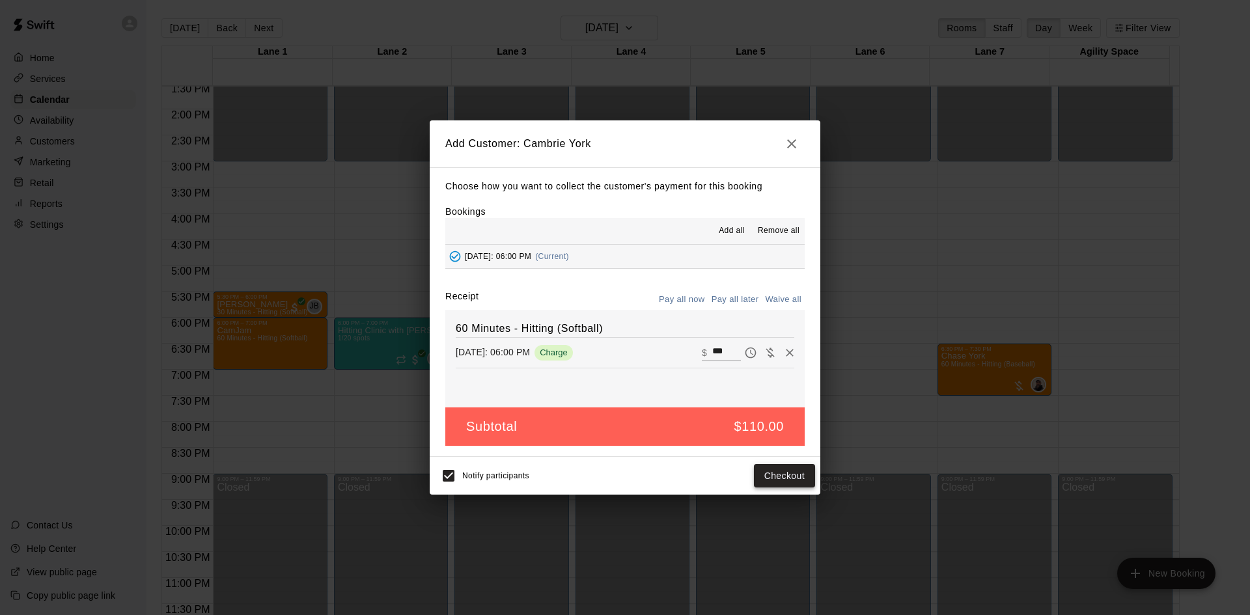
click at [777, 471] on button "Checkout" at bounding box center [784, 476] width 61 height 24
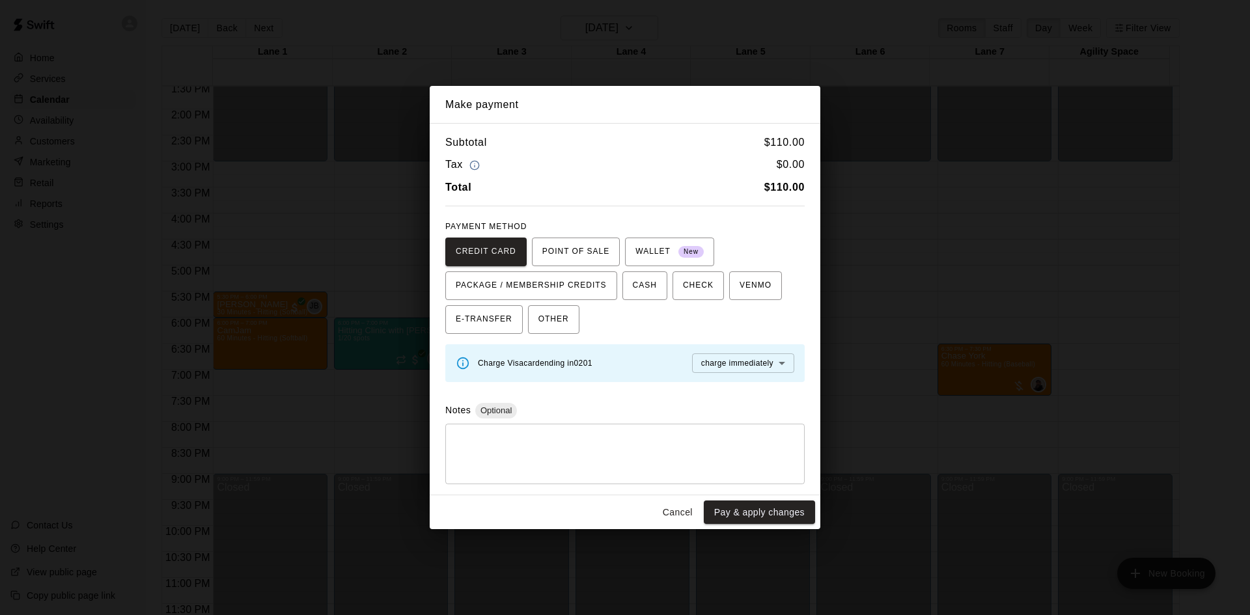
click at [772, 468] on textarea at bounding box center [625, 453] width 341 height 39
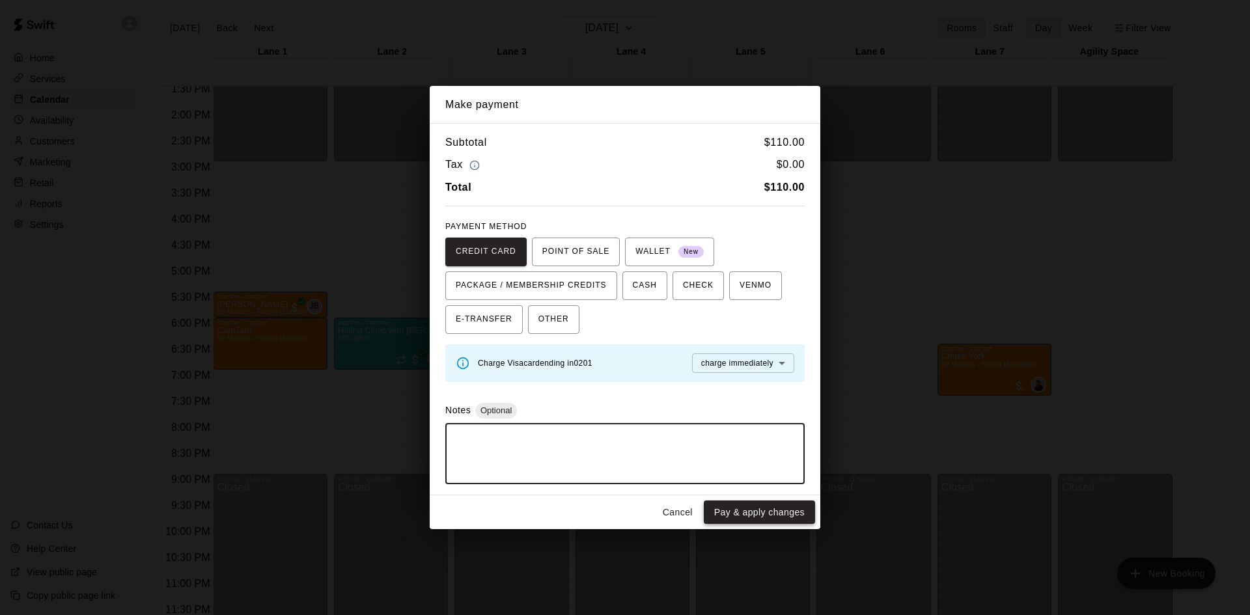
click at [750, 501] on button "Pay & apply changes" at bounding box center [759, 513] width 111 height 24
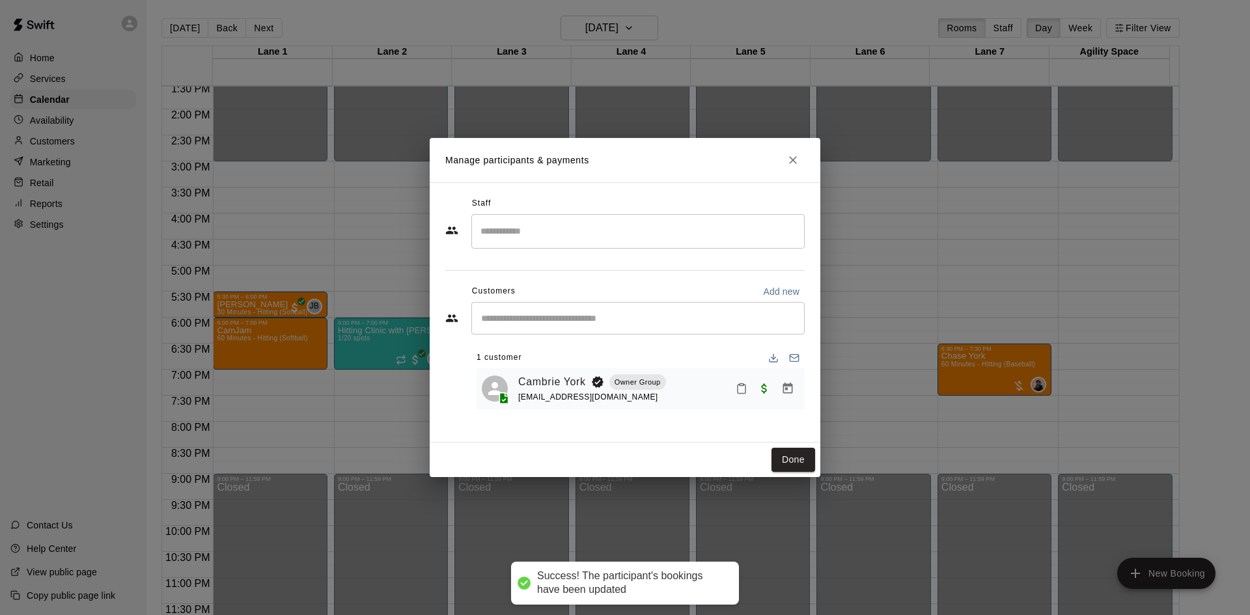
click at [260, 338] on div "Manage participants & payments Staff ​ Customers Add new ​ 1 customer Cambrie Y…" at bounding box center [625, 307] width 1250 height 615
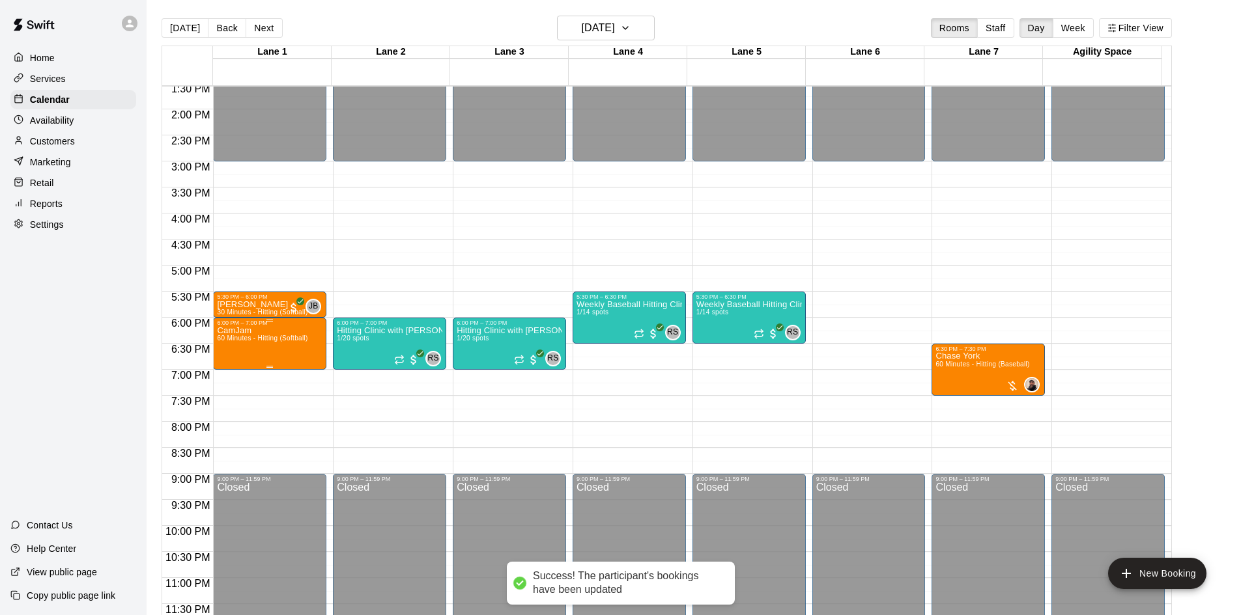
click at [255, 338] on span "60 Minutes - Hitting (Softball)" at bounding box center [262, 338] width 91 height 7
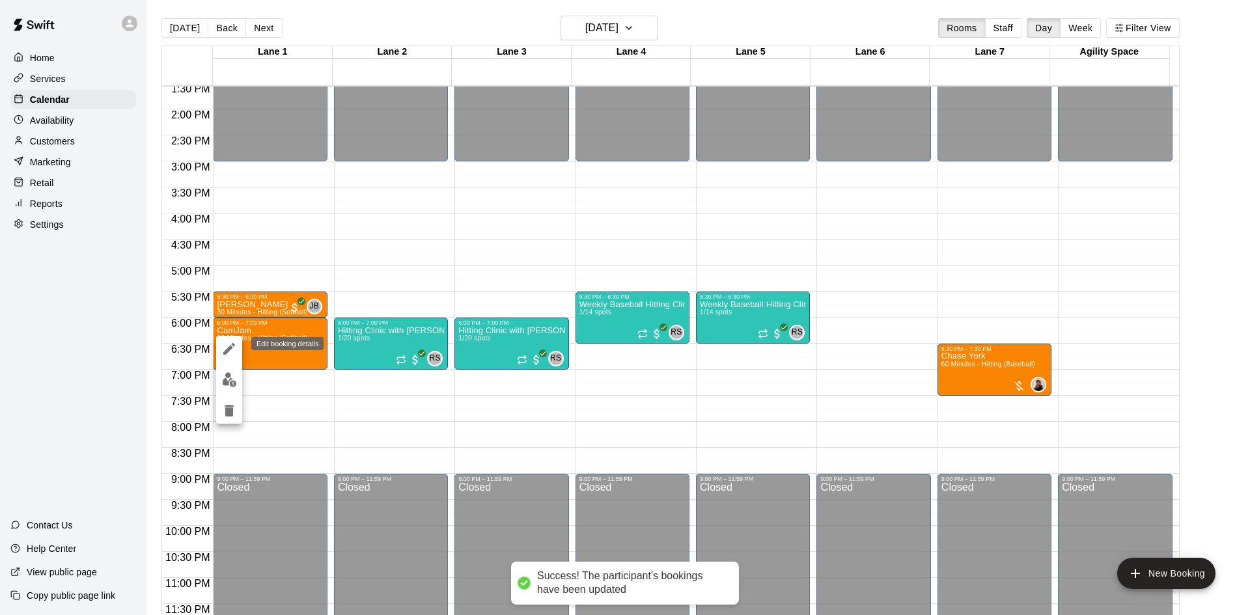
click at [225, 344] on icon "edit" at bounding box center [229, 349] width 16 height 16
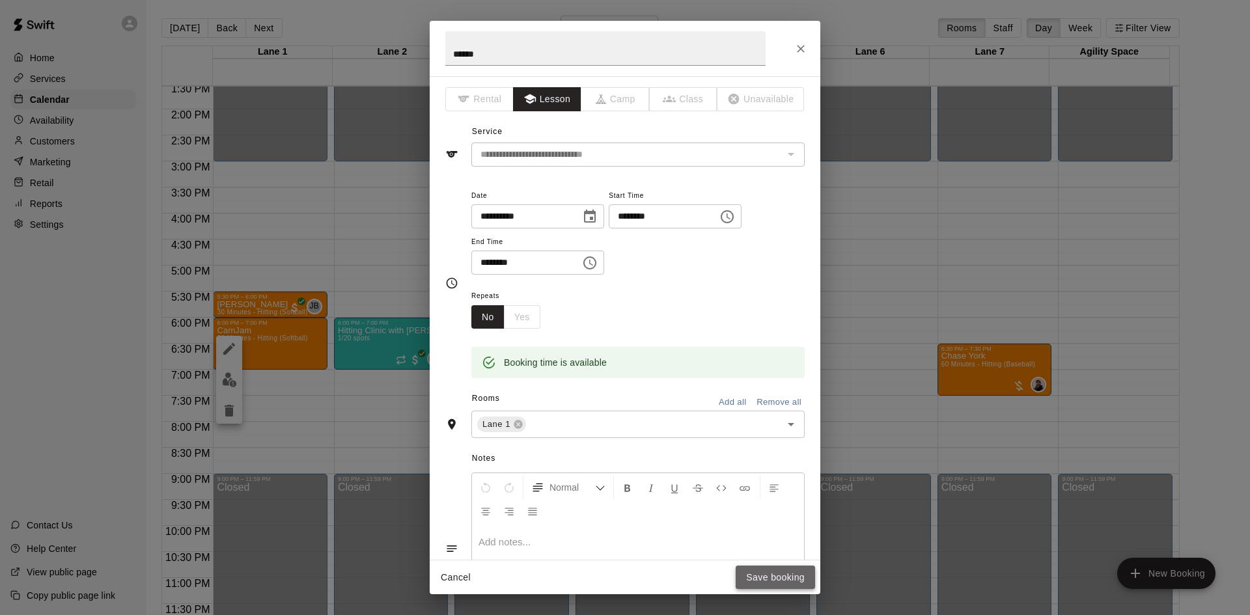
click at [775, 575] on button "Save booking" at bounding box center [775, 578] width 79 height 24
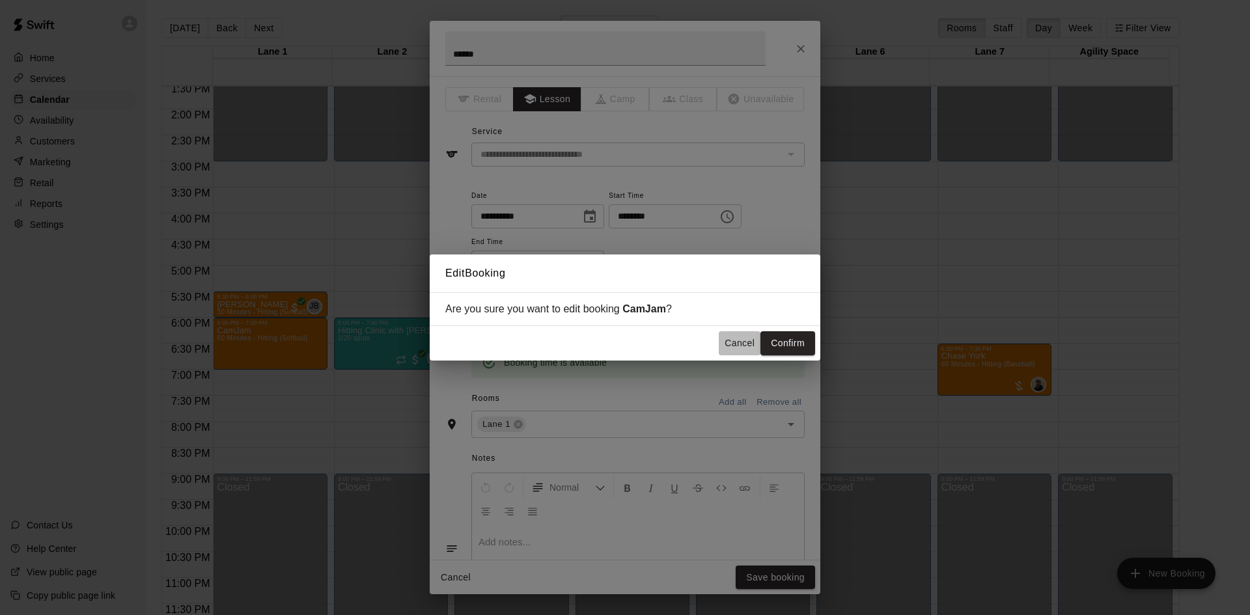
click at [736, 343] on button "Cancel" at bounding box center [740, 343] width 42 height 24
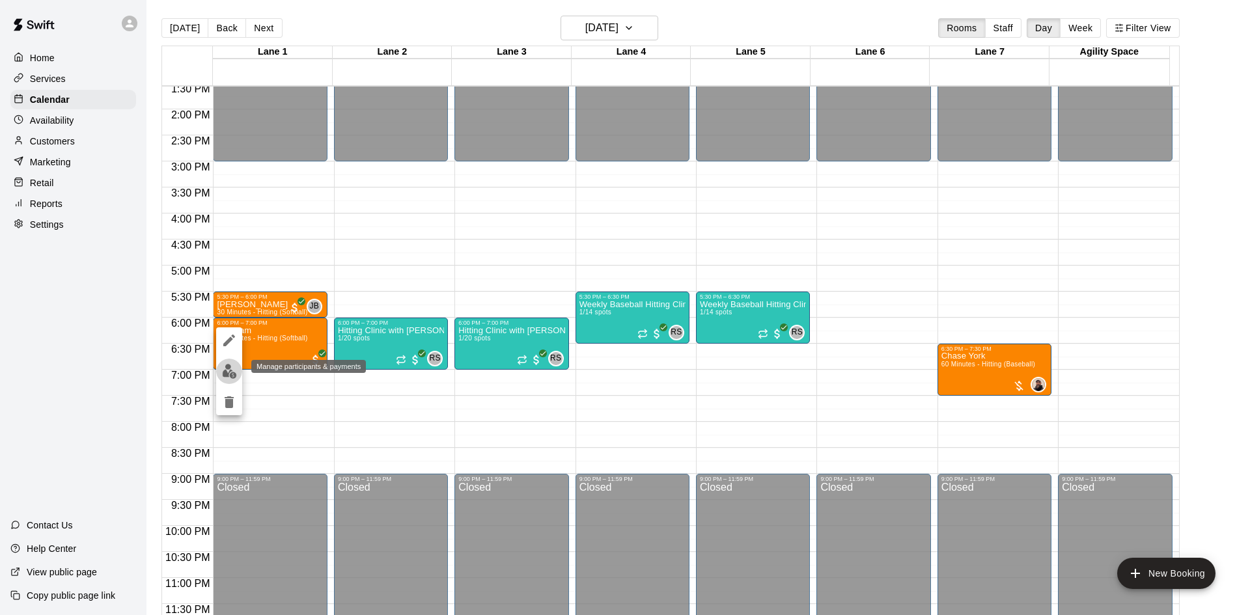
click at [229, 373] on img "edit" at bounding box center [229, 371] width 15 height 15
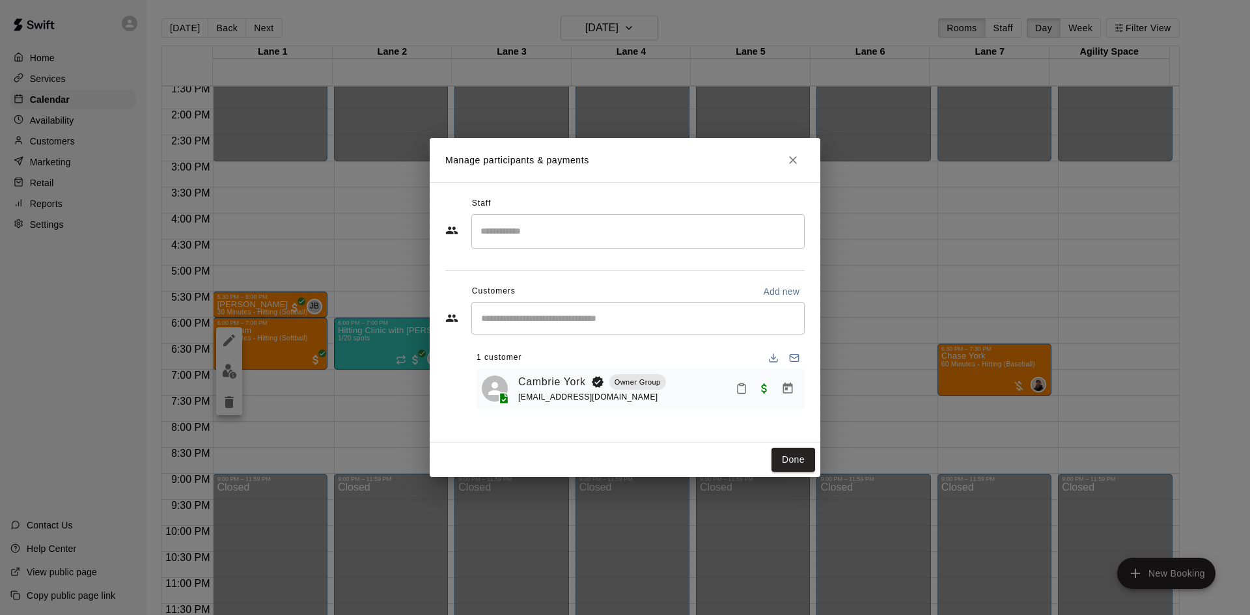
click at [544, 233] on input "Search staff" at bounding box center [638, 231] width 322 height 23
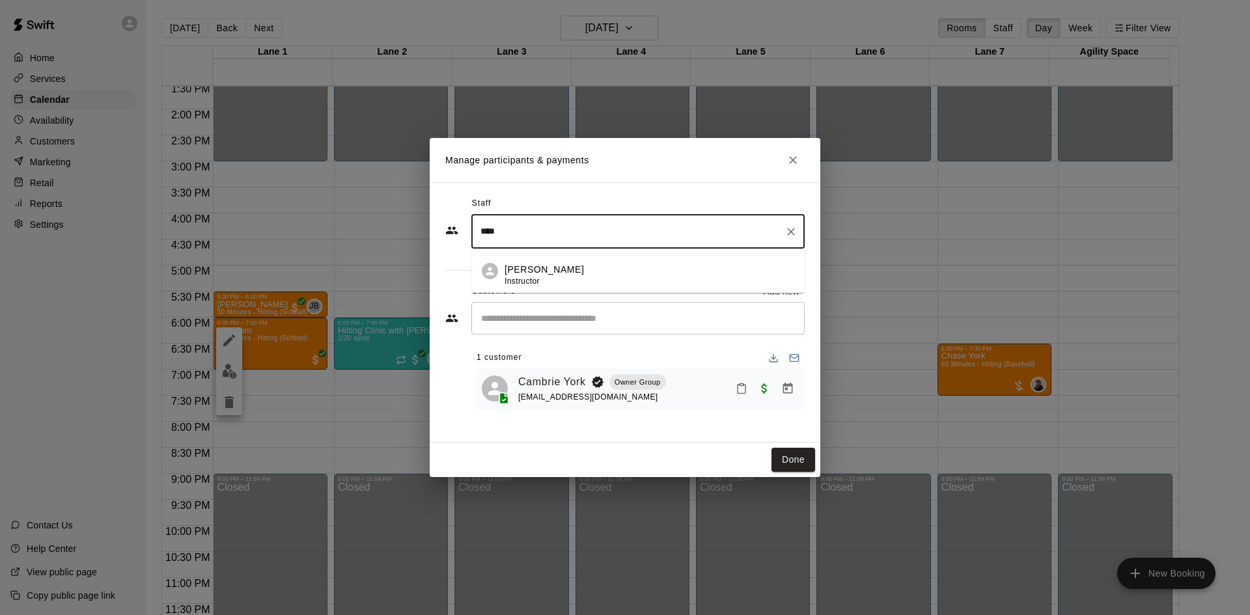
click at [570, 271] on p "[PERSON_NAME]" at bounding box center [544, 270] width 79 height 14
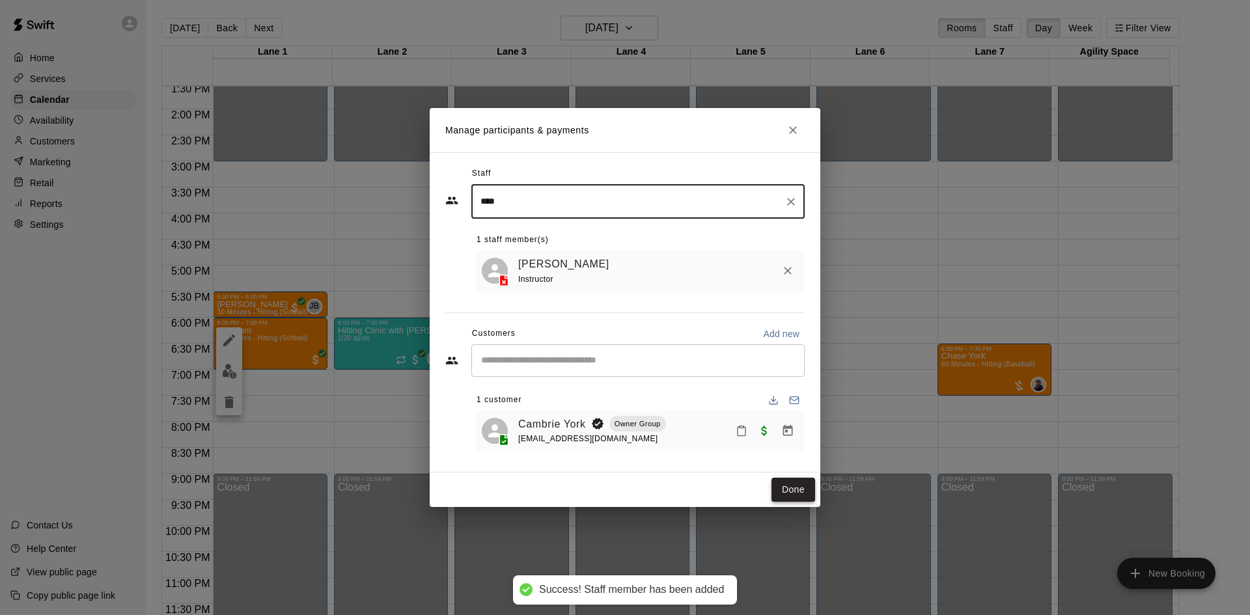
type input "****"
click at [796, 490] on button "Done" at bounding box center [794, 490] width 44 height 24
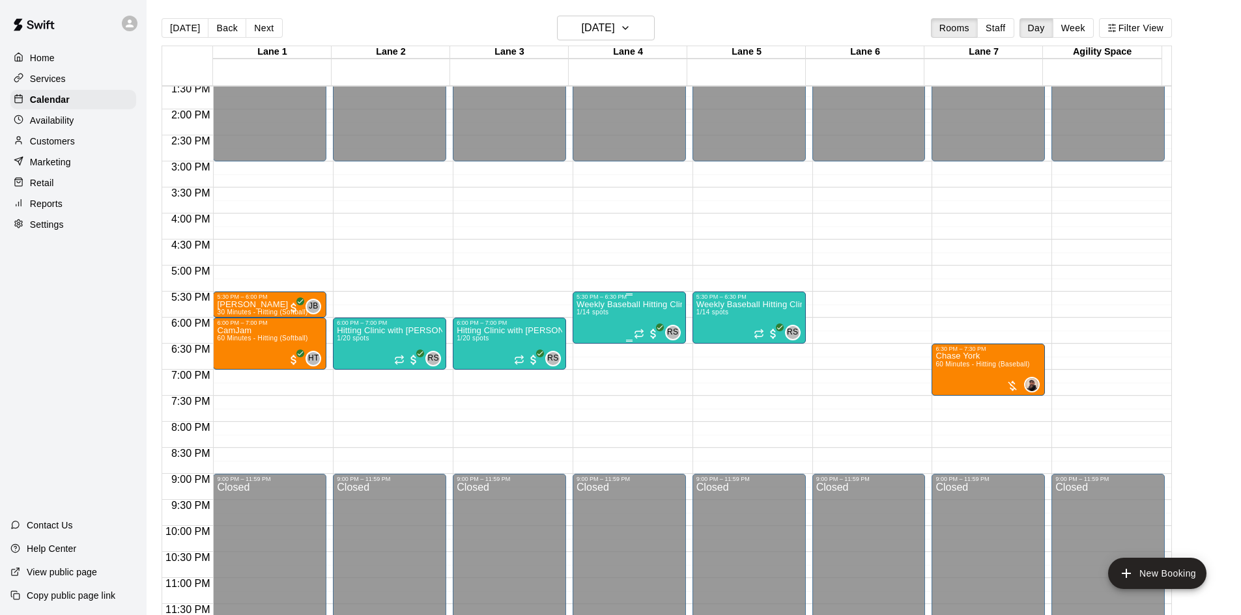
click at [621, 313] on div "Weekly Baseball Hitting Clinic with [PERSON_NAME]!! [DEMOGRAPHIC_DATA] 1/14 spo…" at bounding box center [628, 607] width 105 height 615
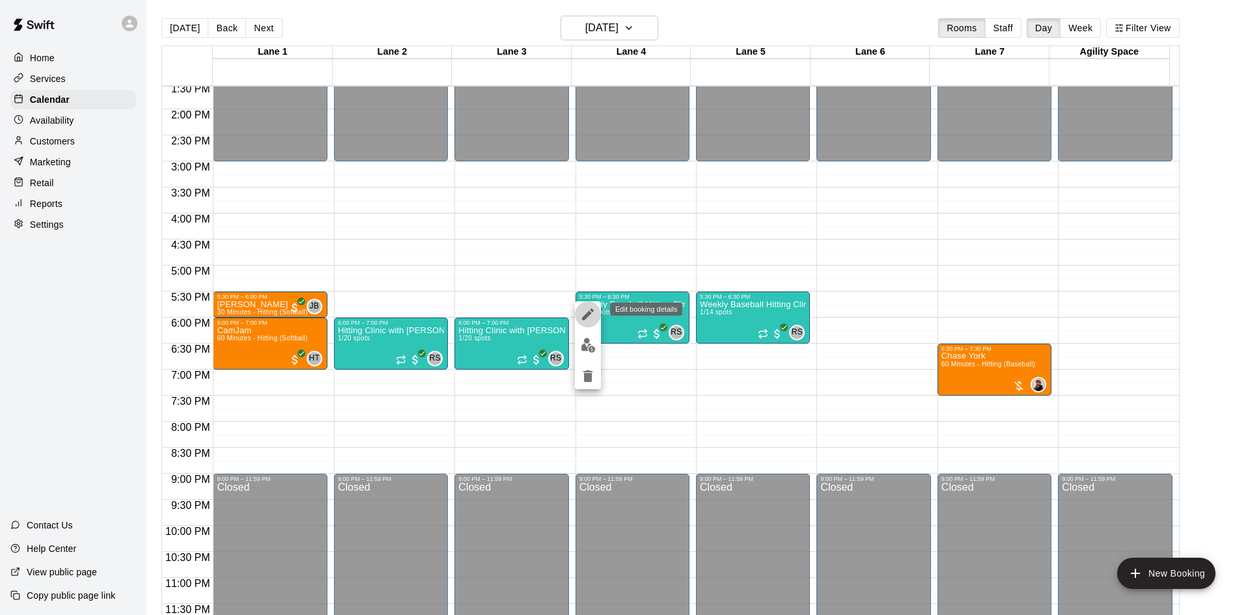
click at [589, 316] on icon "edit" at bounding box center [588, 315] width 16 height 16
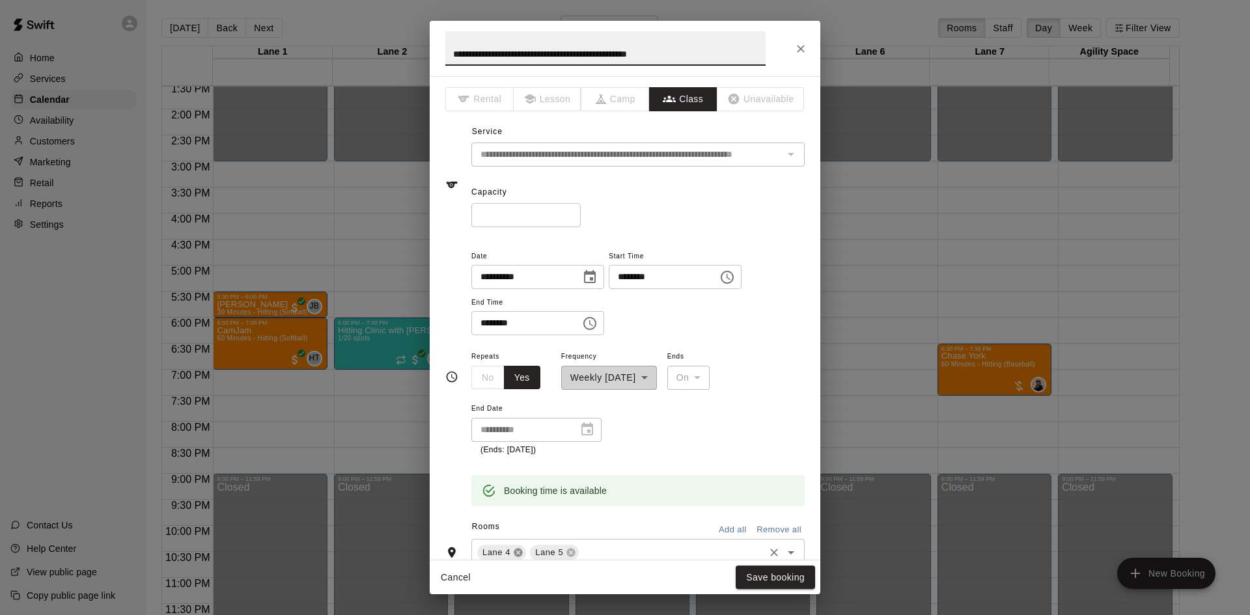
click at [518, 556] on icon at bounding box center [518, 552] width 8 height 8
click at [774, 574] on button "Save booking" at bounding box center [775, 578] width 79 height 24
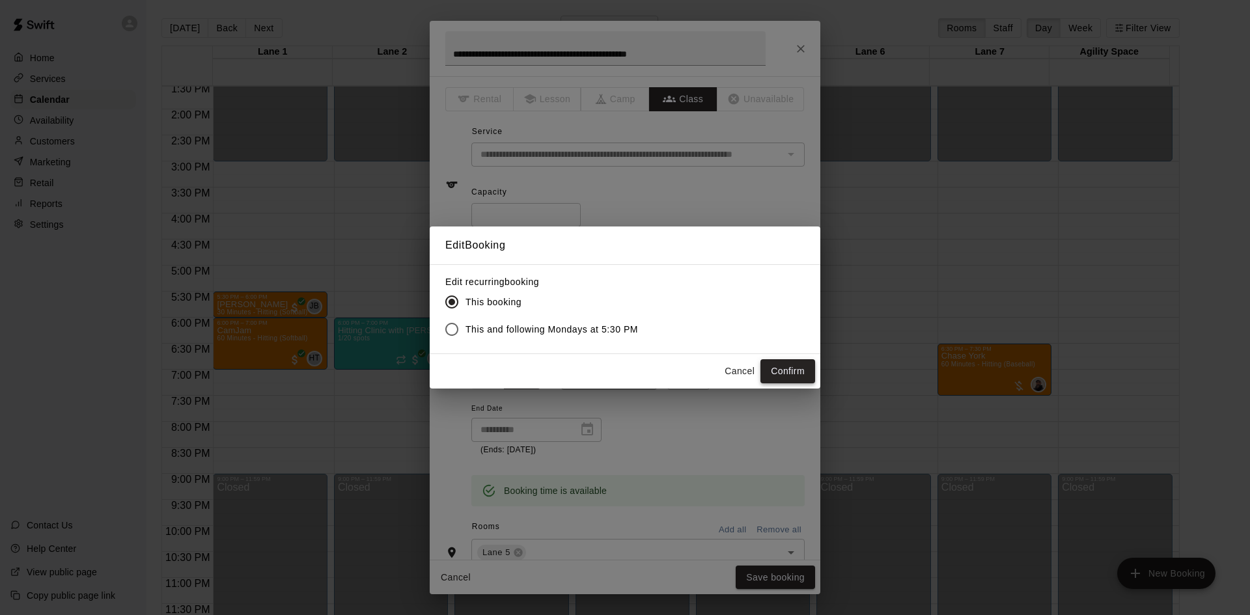
click at [798, 372] on button "Confirm" at bounding box center [788, 371] width 55 height 24
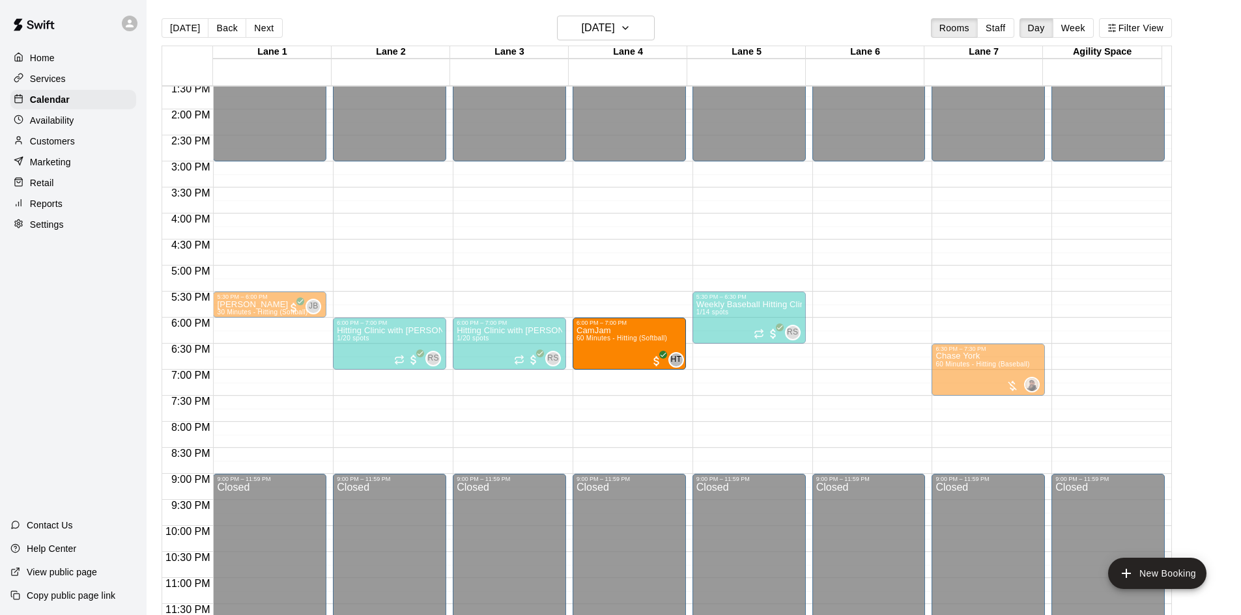
drag, startPoint x: 250, startPoint y: 347, endPoint x: 598, endPoint y: 359, distance: 347.9
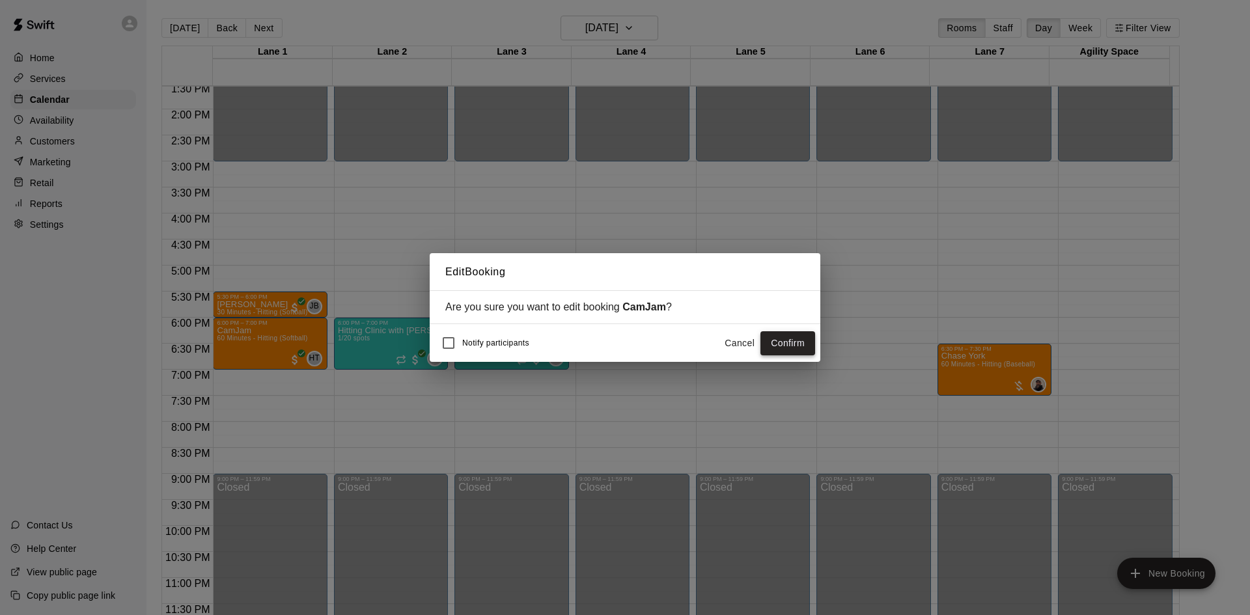
click at [791, 348] on button "Confirm" at bounding box center [788, 343] width 55 height 24
